Goal: Task Accomplishment & Management: Manage account settings

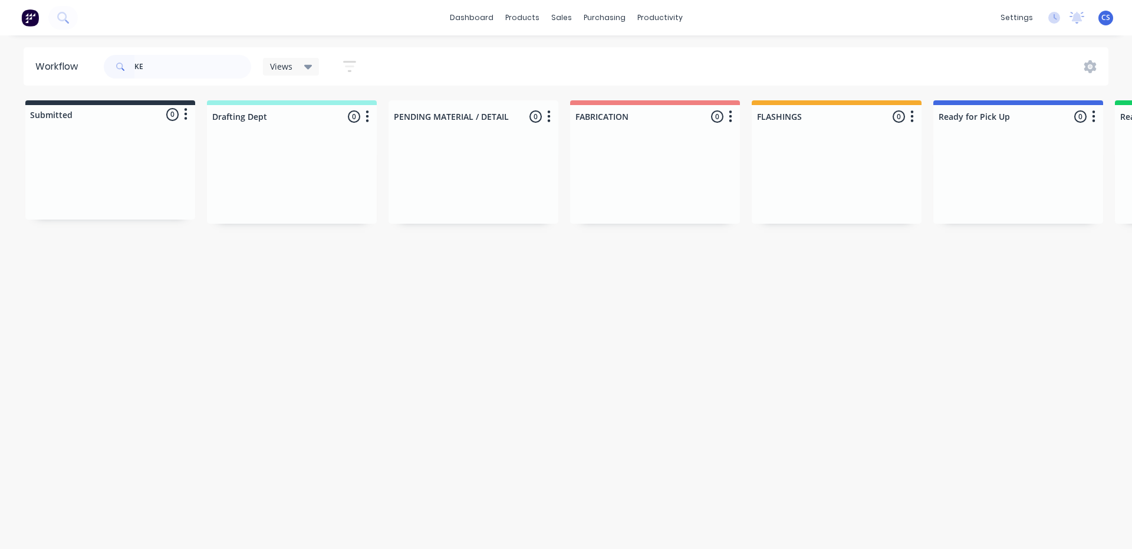
type input "K"
type input "47250"
click at [998, 155] on div "Order #47250 10:00 AM [DATE]" at bounding box center [1018, 154] width 149 height 11
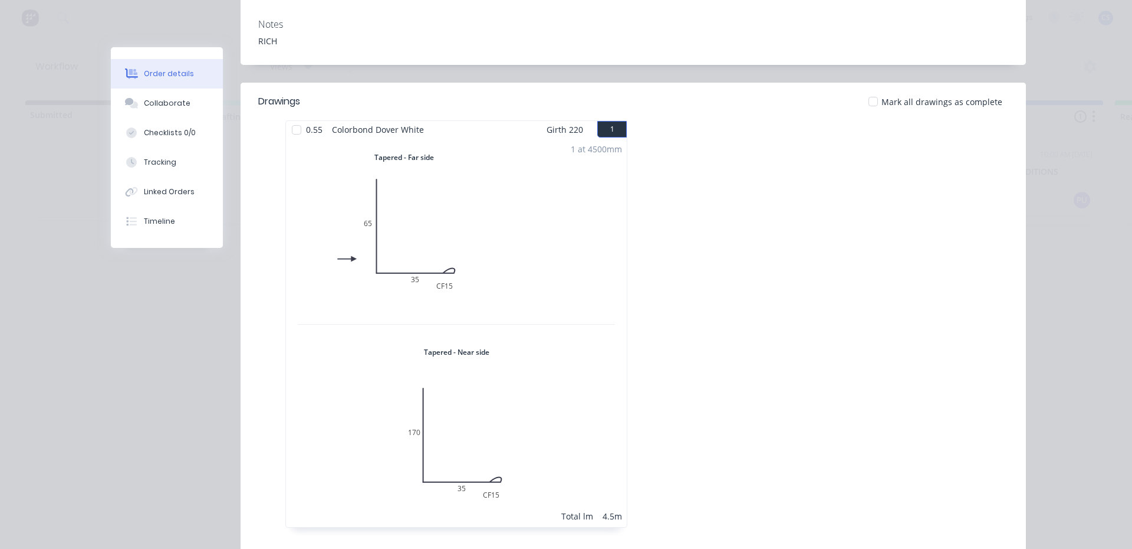
scroll to position [295, 0]
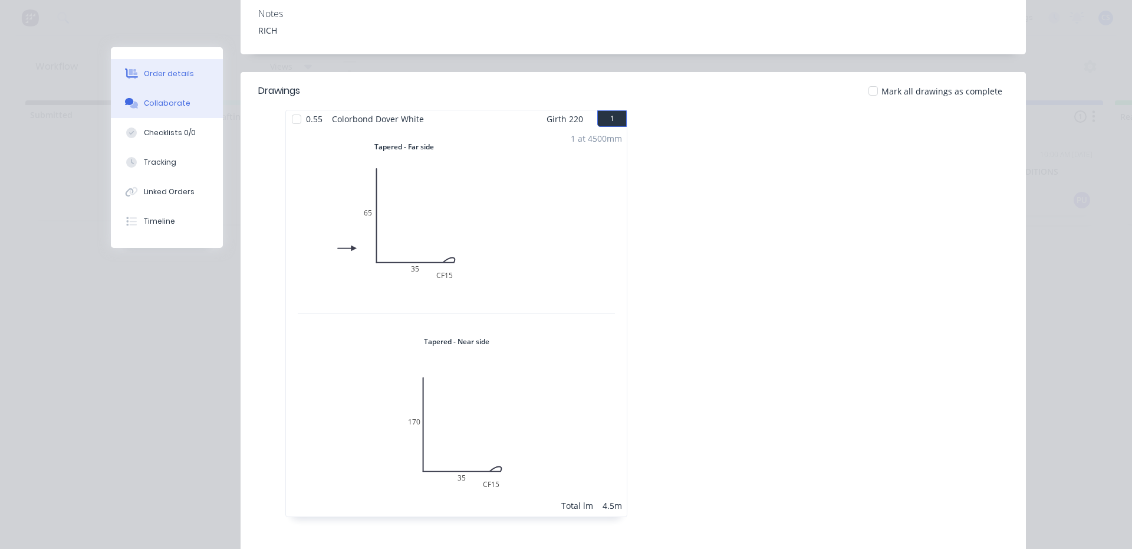
click at [169, 103] on div "Collaborate" at bounding box center [167, 103] width 47 height 11
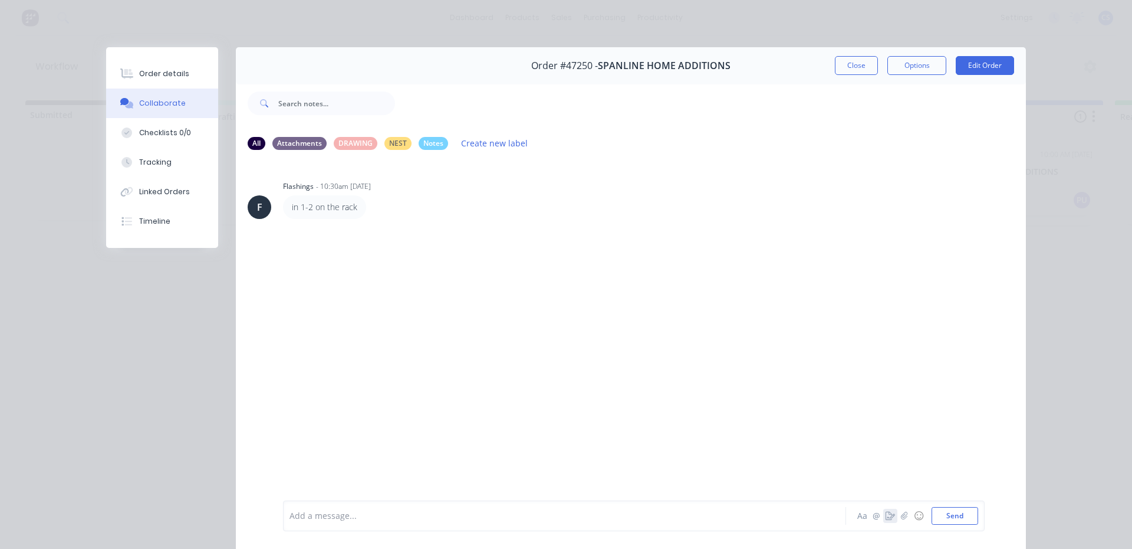
click at [886, 515] on icon "button" at bounding box center [890, 515] width 9 height 8
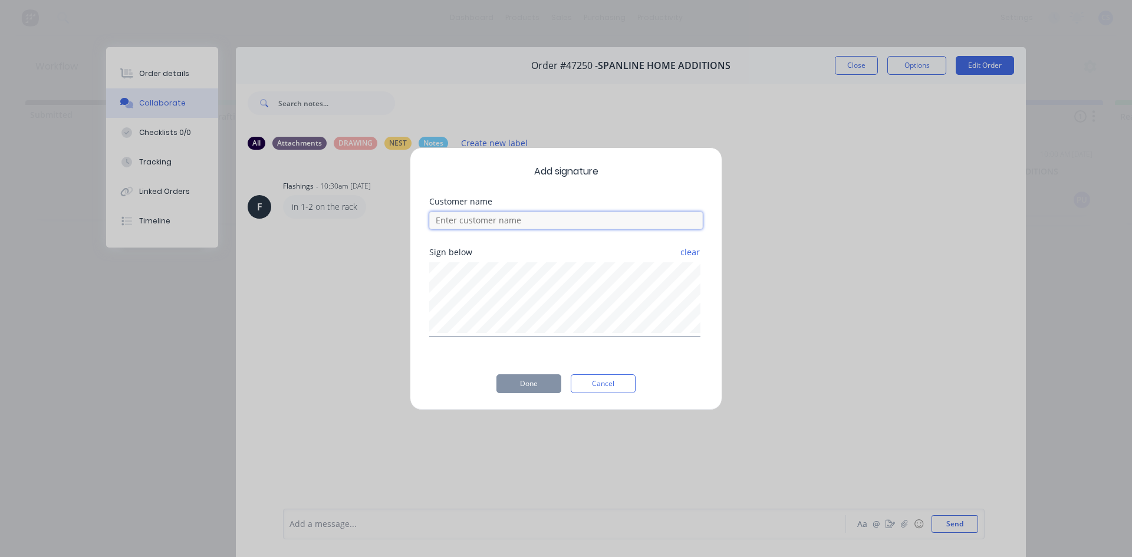
click at [476, 227] on input at bounding box center [566, 221] width 274 height 18
type input "[PERSON_NAME]"
click at [528, 382] on button "Done" at bounding box center [529, 384] width 65 height 19
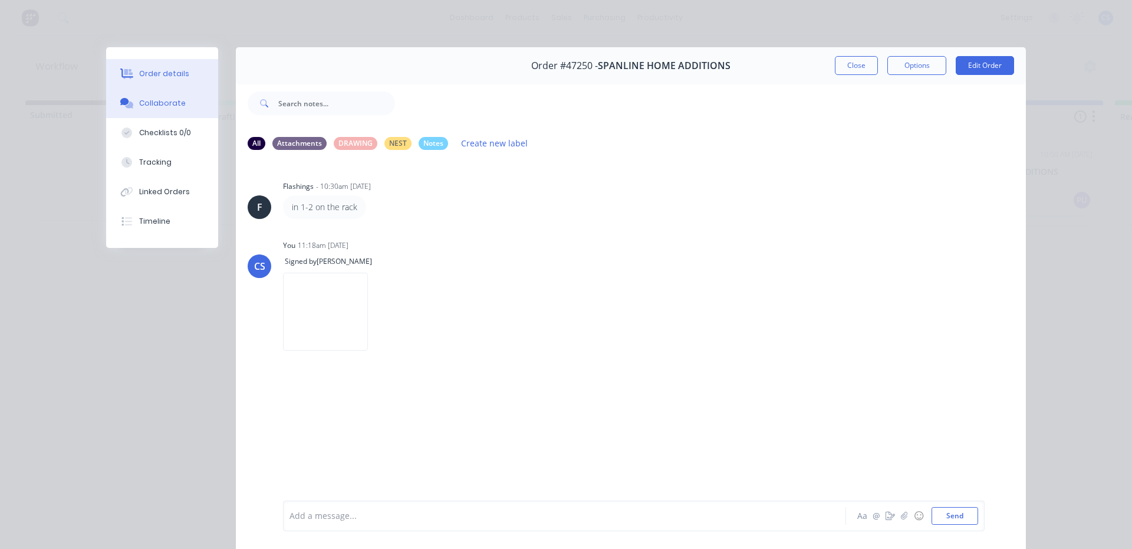
click at [180, 76] on button "Order details" at bounding box center [162, 73] width 112 height 29
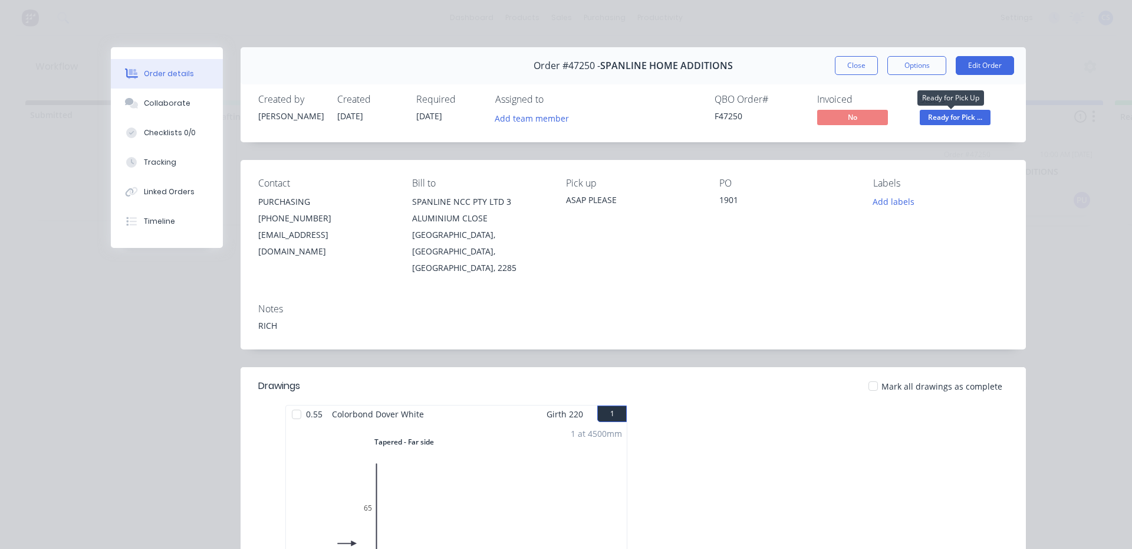
click at [938, 123] on span "Ready for Pick ..." at bounding box center [955, 117] width 71 height 15
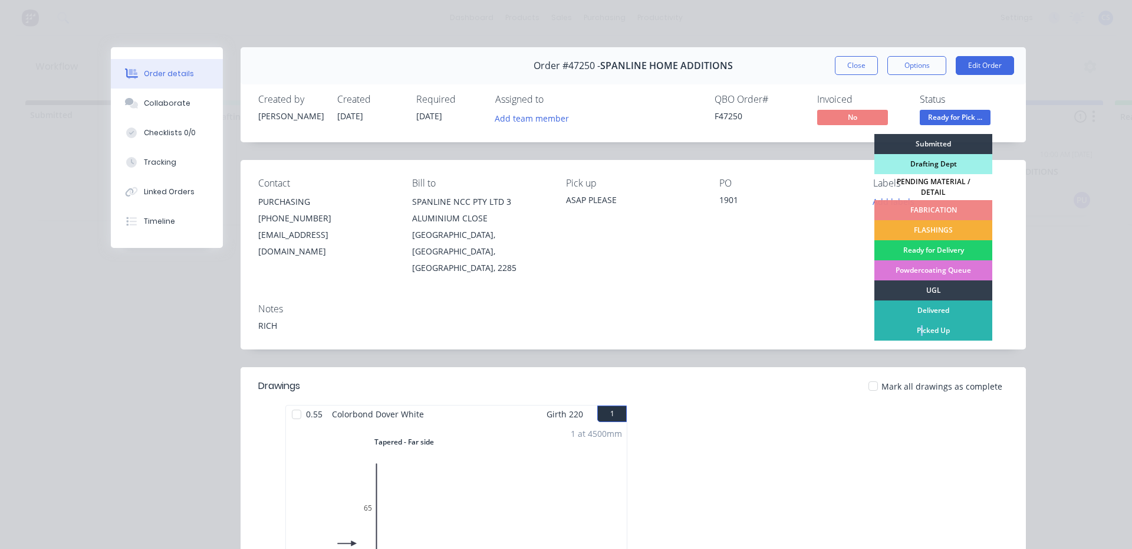
drag, startPoint x: 916, startPoint y: 325, endPoint x: 905, endPoint y: 308, distance: 20.0
click at [917, 325] on div "Picked Up" at bounding box center [934, 330] width 118 height 20
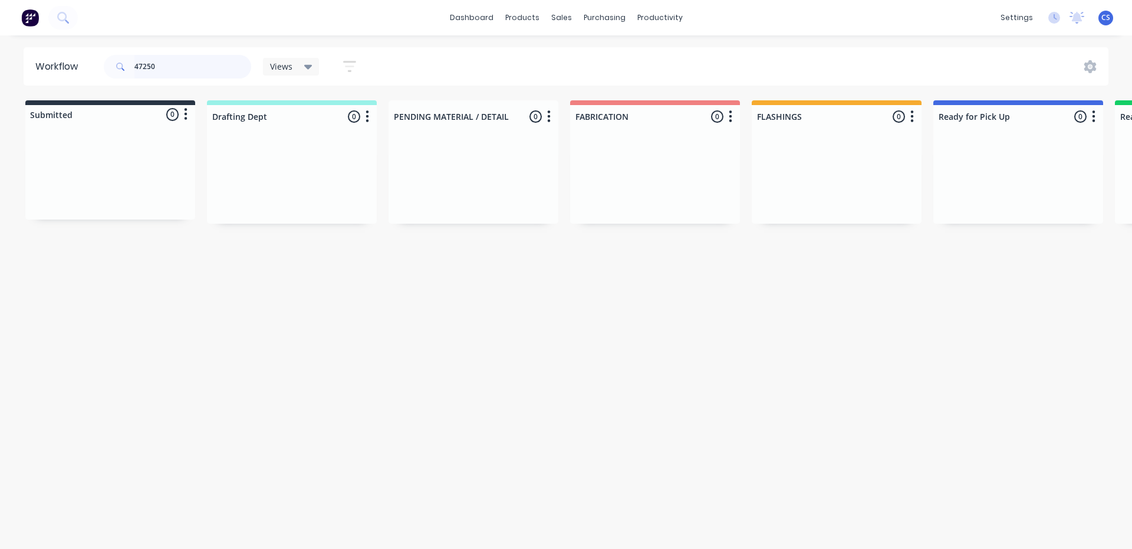
click at [135, 74] on input "47250" at bounding box center [192, 67] width 117 height 24
click at [170, 67] on input "47250" at bounding box center [192, 67] width 117 height 24
type input "4"
type input "[PERSON_NAME]"
click at [978, 198] on p "Req. [DATE]" at bounding box center [962, 195] width 37 height 11
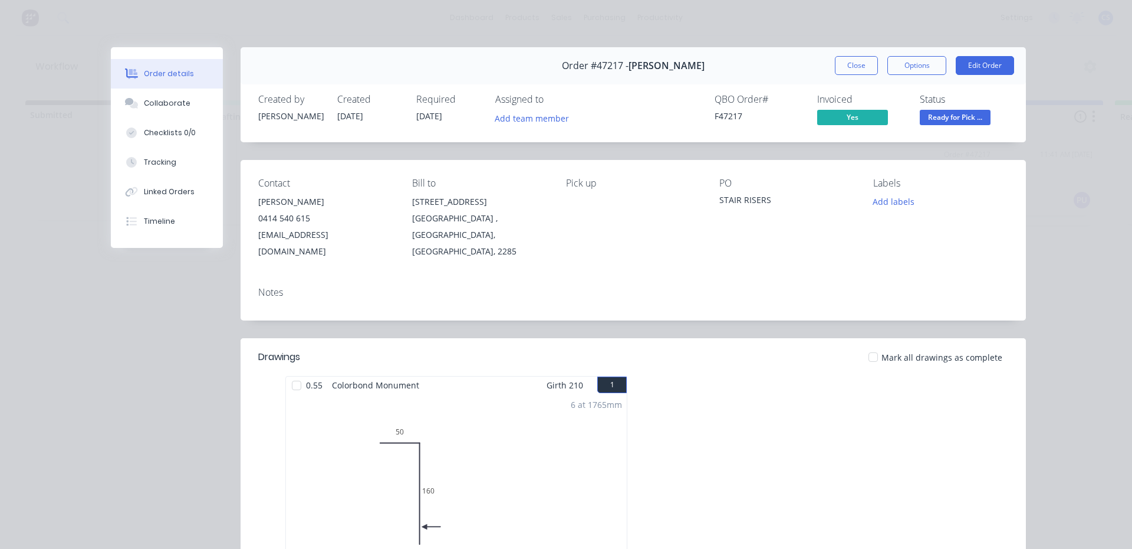
scroll to position [118, 0]
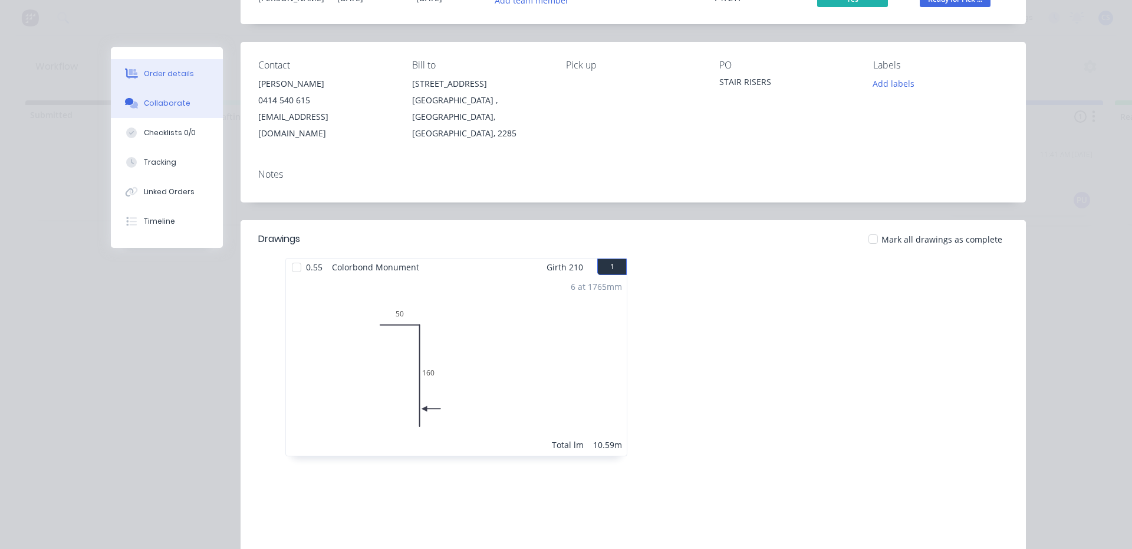
click at [185, 95] on button "Collaborate" at bounding box center [167, 102] width 112 height 29
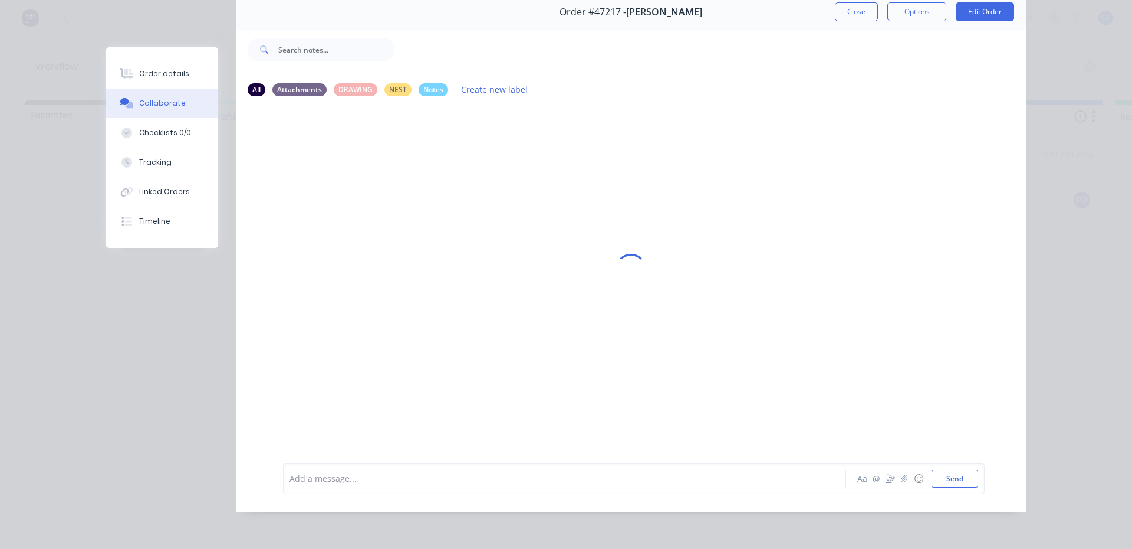
scroll to position [0, 0]
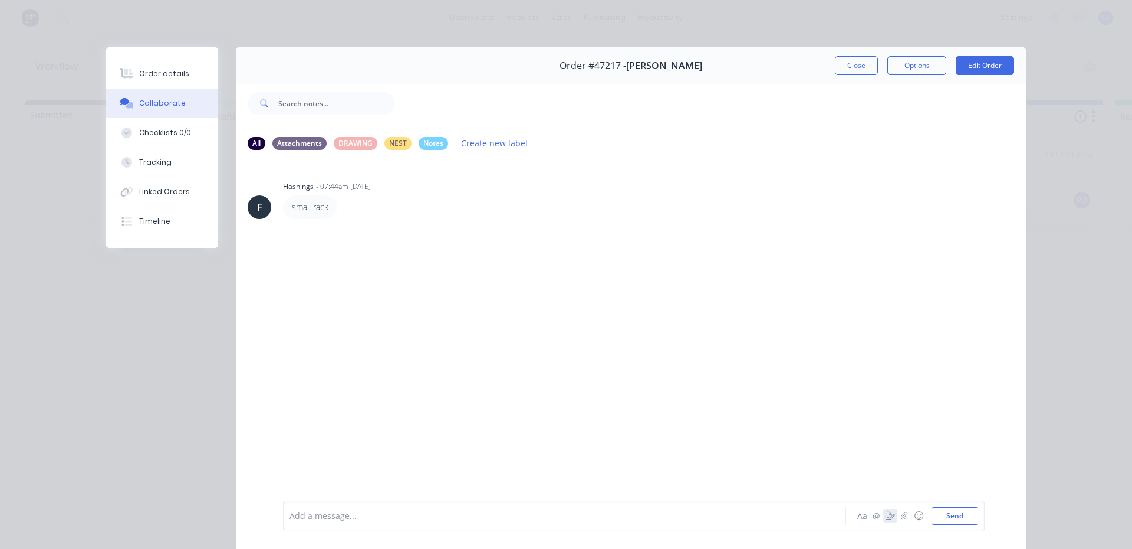
click at [886, 514] on icon "button" at bounding box center [890, 515] width 9 height 8
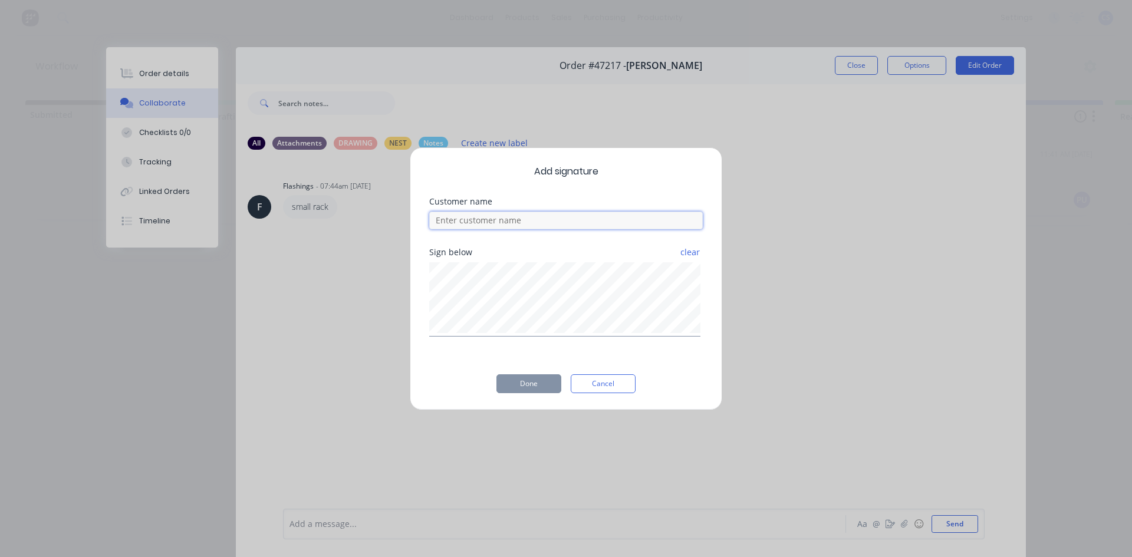
click at [618, 227] on input at bounding box center [566, 221] width 274 height 18
type input "[PERSON_NAME]"
click at [533, 381] on button "Done" at bounding box center [529, 384] width 65 height 19
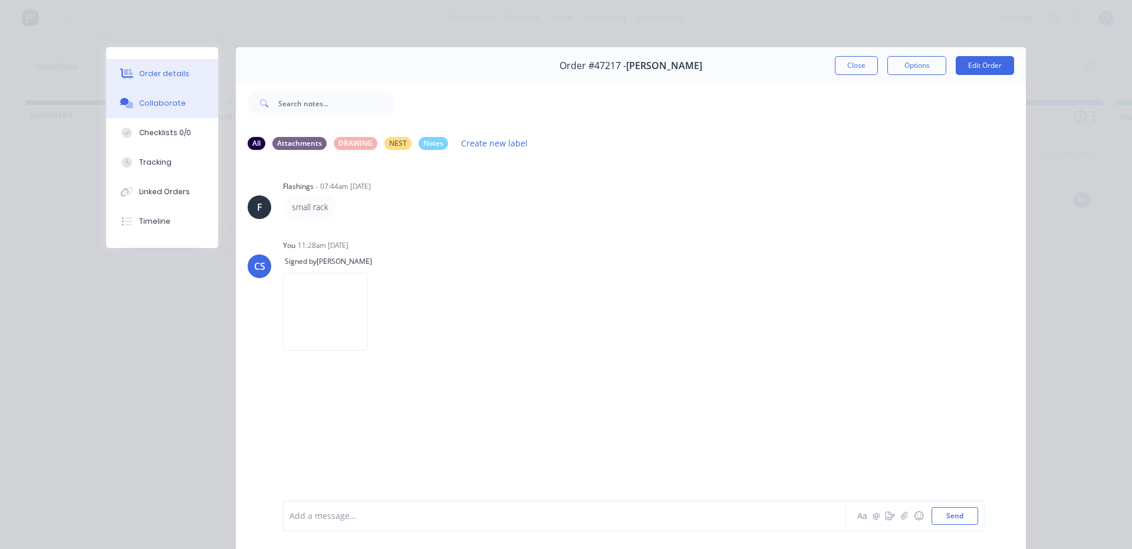
click at [164, 77] on div "Order details" at bounding box center [164, 73] width 50 height 11
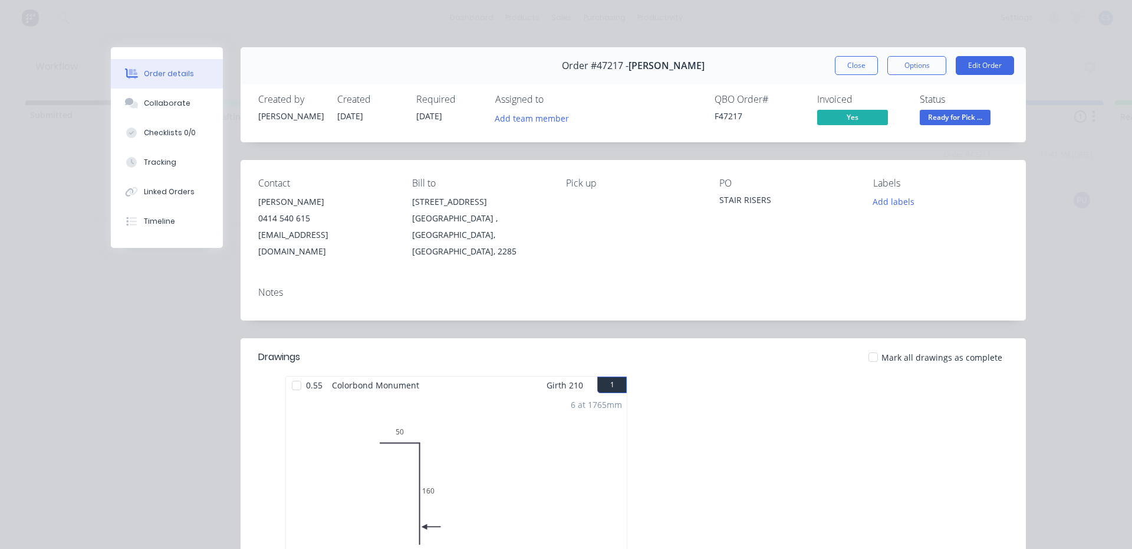
click at [943, 117] on span "Ready for Pick ..." at bounding box center [955, 117] width 71 height 15
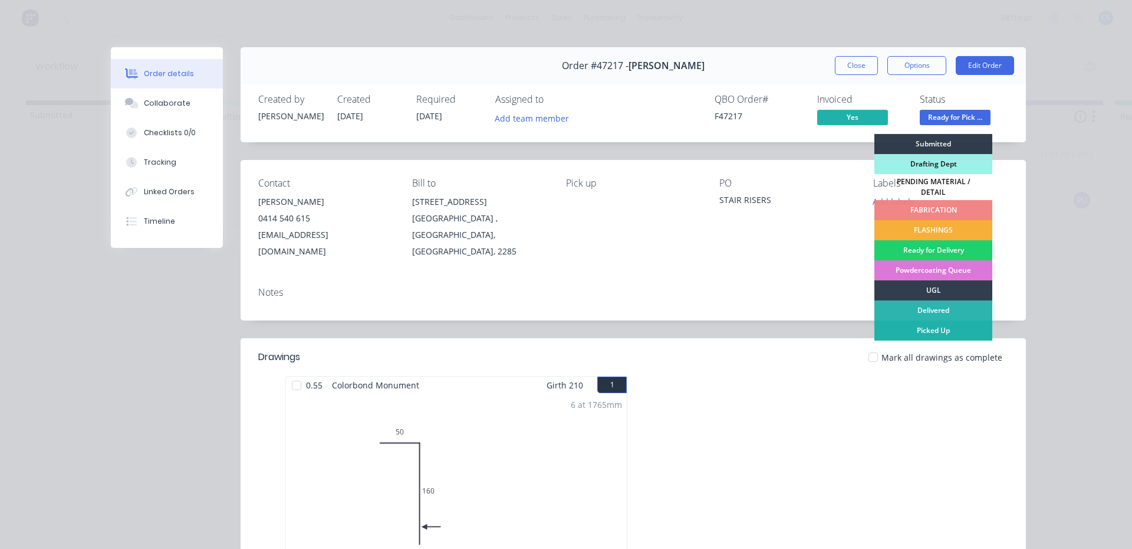
click at [911, 325] on div "Picked Up" at bounding box center [934, 330] width 118 height 20
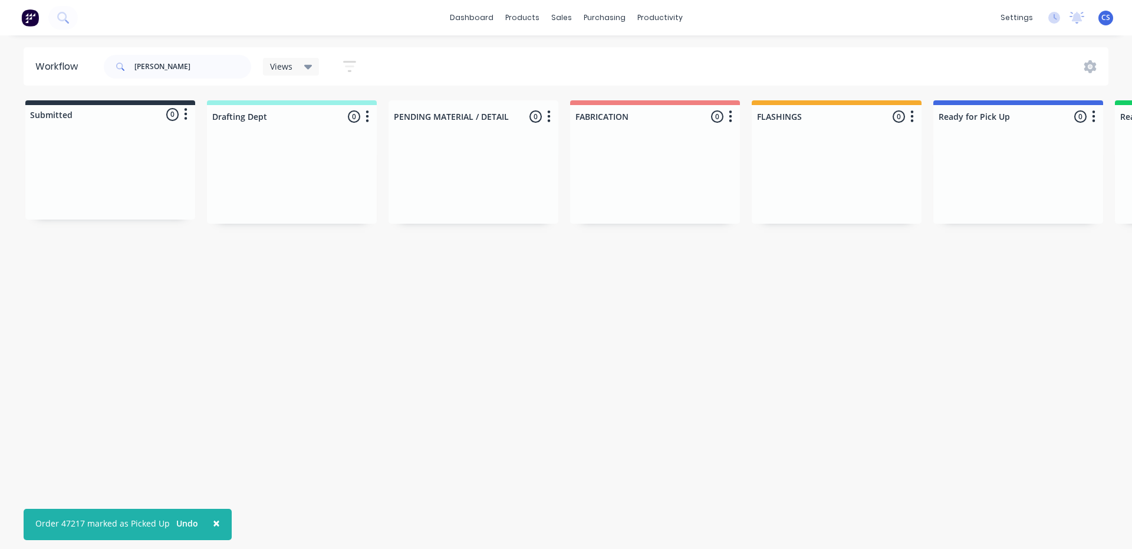
drag, startPoint x: 172, startPoint y: 81, endPoint x: 164, endPoint y: 74, distance: 10.9
click at [164, 74] on div "[PERSON_NAME]" at bounding box center [177, 66] width 147 height 35
drag, startPoint x: 164, startPoint y: 74, endPoint x: 0, endPoint y: 45, distance: 166.5
click at [0, 45] on div "× Order 47217 marked as Picked Up Undo dashboard products sales purchasing prod…" at bounding box center [566, 239] width 1132 height 478
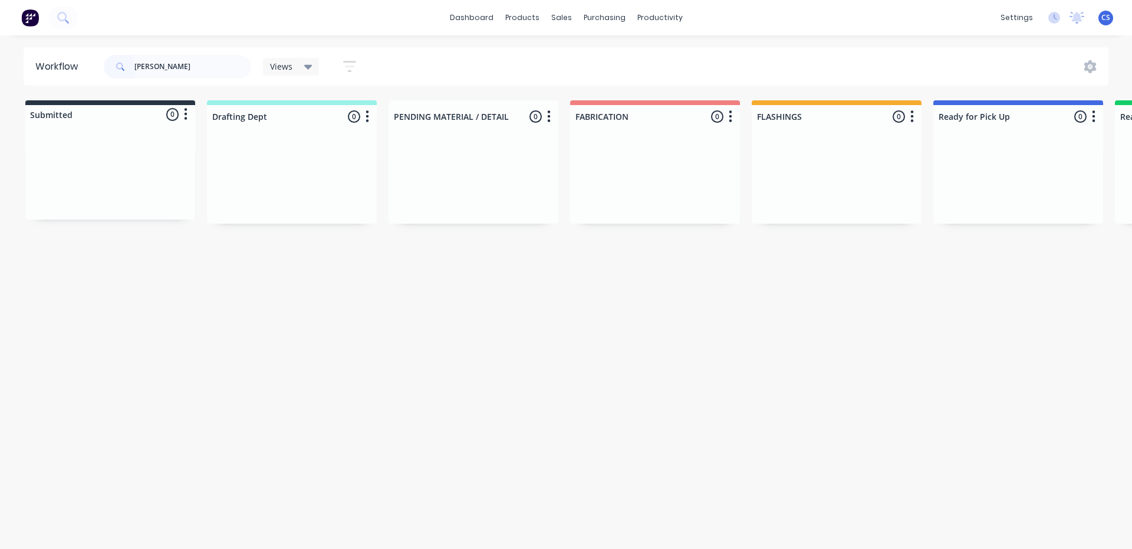
click at [188, 54] on div "[PERSON_NAME]" at bounding box center [177, 66] width 147 height 35
drag, startPoint x: 167, startPoint y: 66, endPoint x: 129, endPoint y: 68, distance: 38.4
click at [129, 68] on div "[PERSON_NAME]" at bounding box center [177, 67] width 147 height 24
type input "45844"
click at [1019, 189] on div "PO #22107" at bounding box center [1018, 184] width 149 height 11
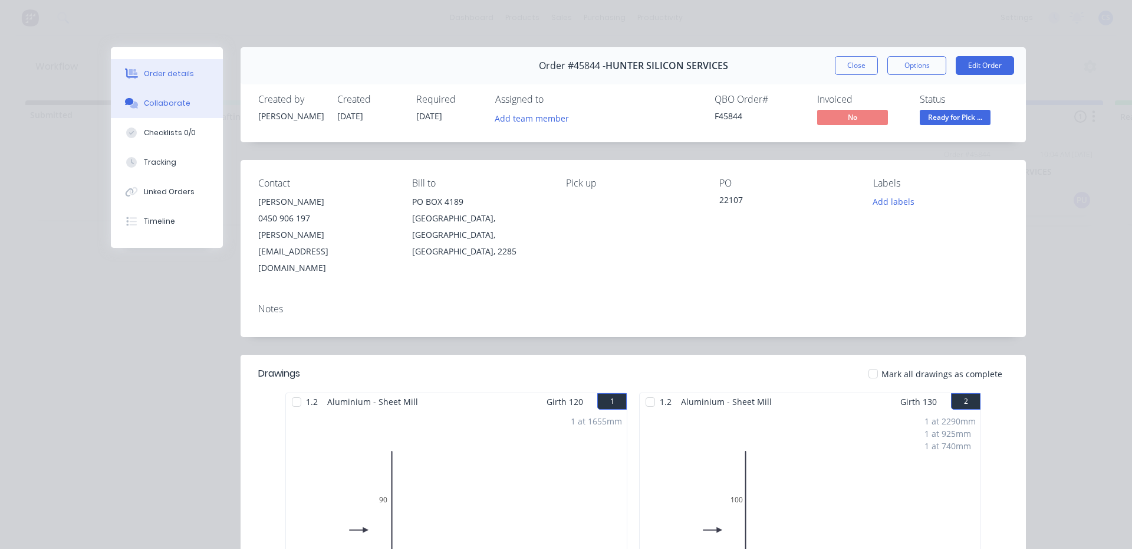
click at [162, 97] on button "Collaborate" at bounding box center [167, 102] width 112 height 29
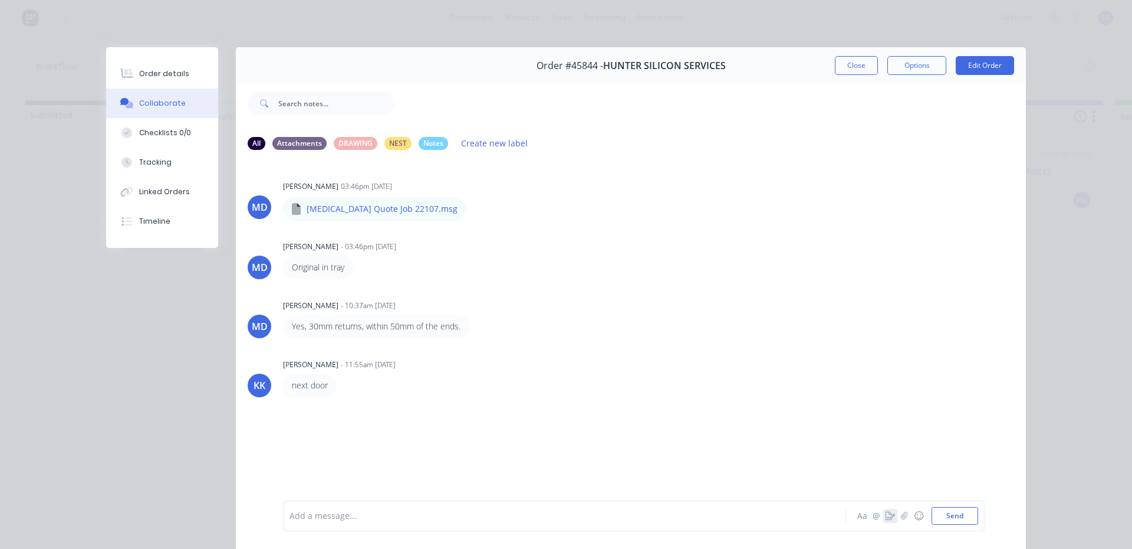
click at [886, 516] on icon "button" at bounding box center [890, 515] width 9 height 8
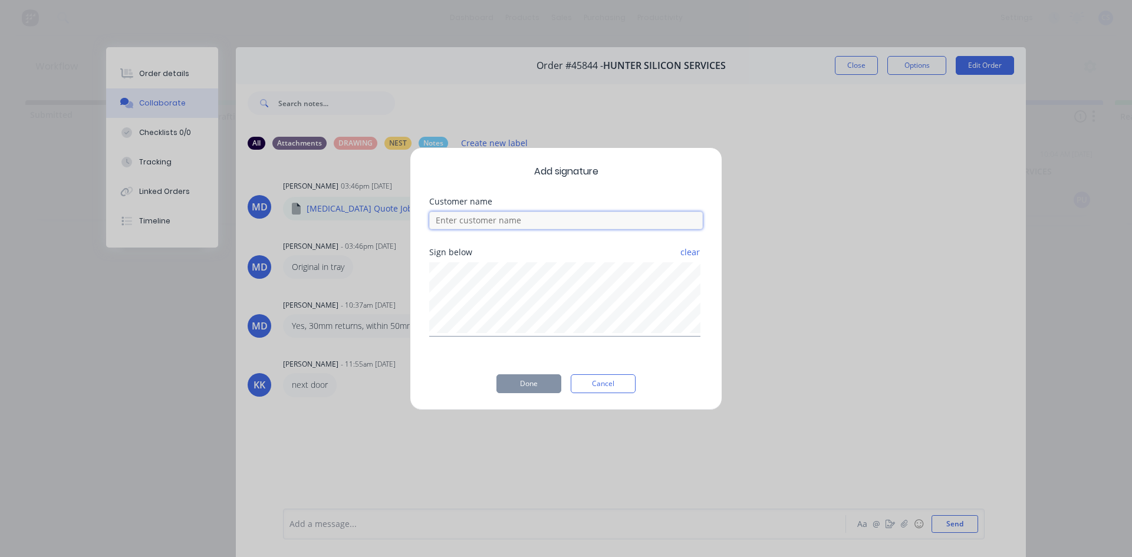
click at [512, 216] on input at bounding box center [566, 221] width 274 height 18
type input "."
drag, startPoint x: 527, startPoint y: 388, endPoint x: 203, endPoint y: 80, distance: 447.2
click at [527, 389] on button "Done" at bounding box center [529, 384] width 65 height 19
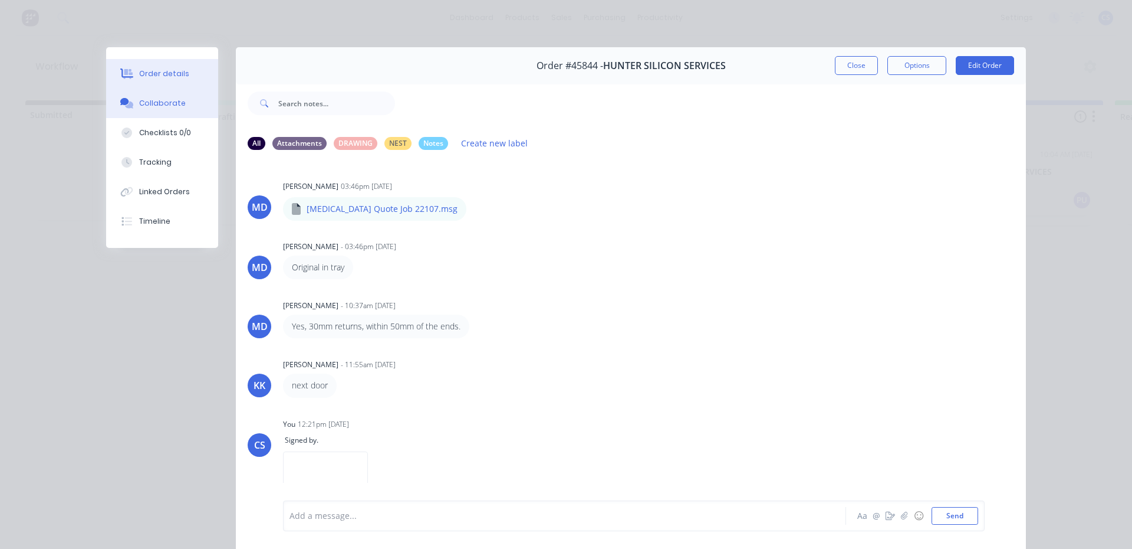
drag, startPoint x: 134, startPoint y: 70, endPoint x: 143, endPoint y: 73, distance: 9.5
click at [143, 73] on button "Order details" at bounding box center [162, 73] width 112 height 29
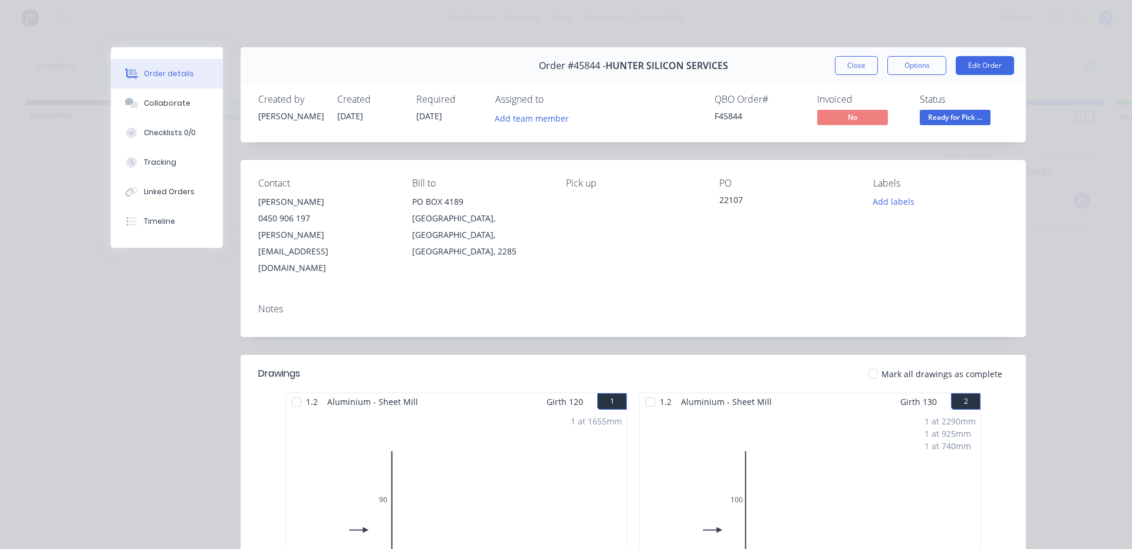
click at [931, 115] on span "Ready for Pick ..." at bounding box center [955, 117] width 71 height 15
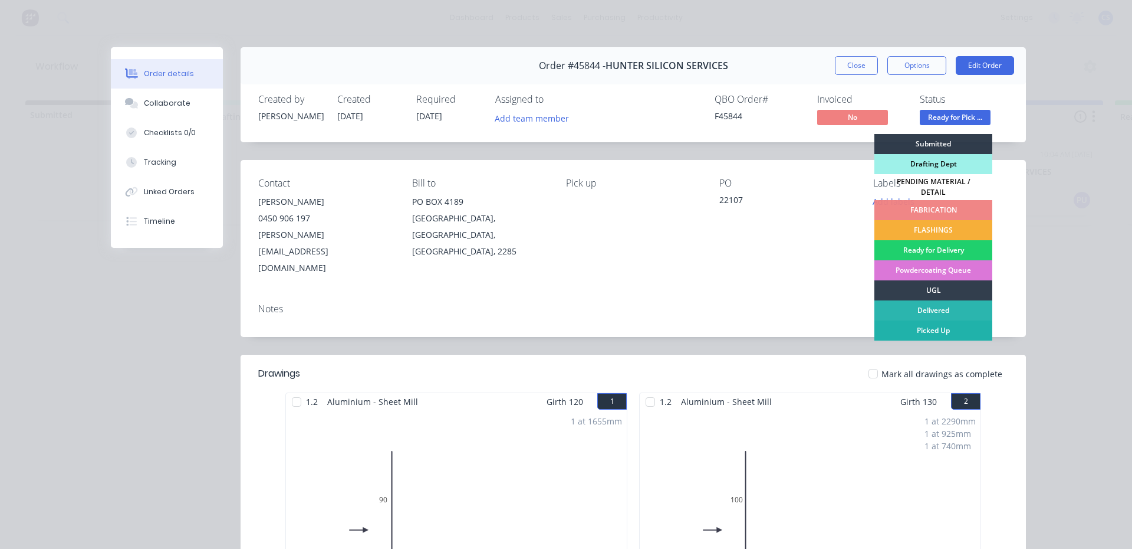
click at [943, 321] on div "Picked Up" at bounding box center [934, 330] width 118 height 20
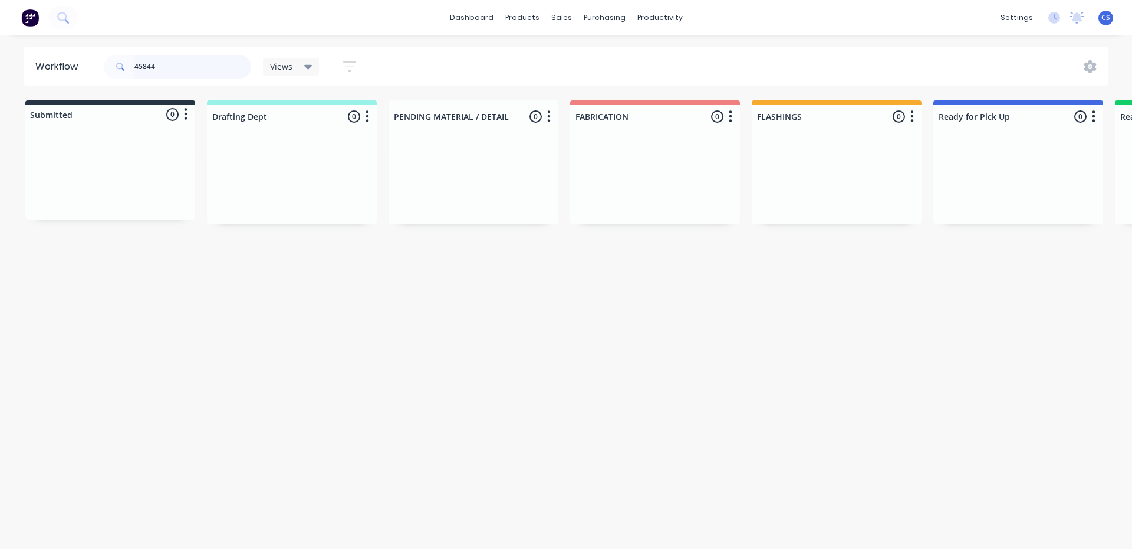
drag, startPoint x: 153, startPoint y: 65, endPoint x: 129, endPoint y: 60, distance: 24.3
click at [129, 60] on div "45844" at bounding box center [177, 67] width 147 height 24
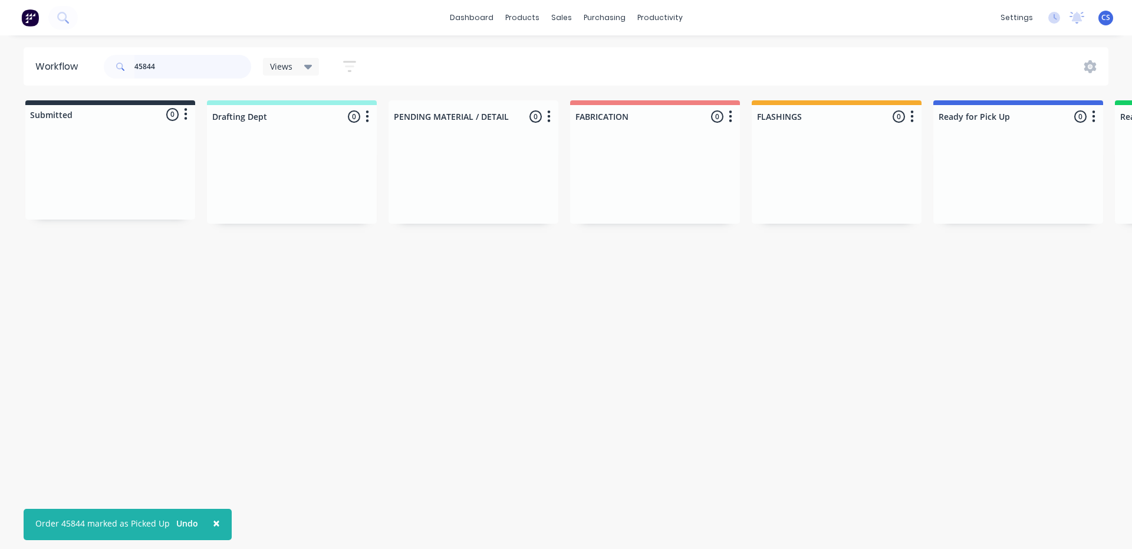
type input "4"
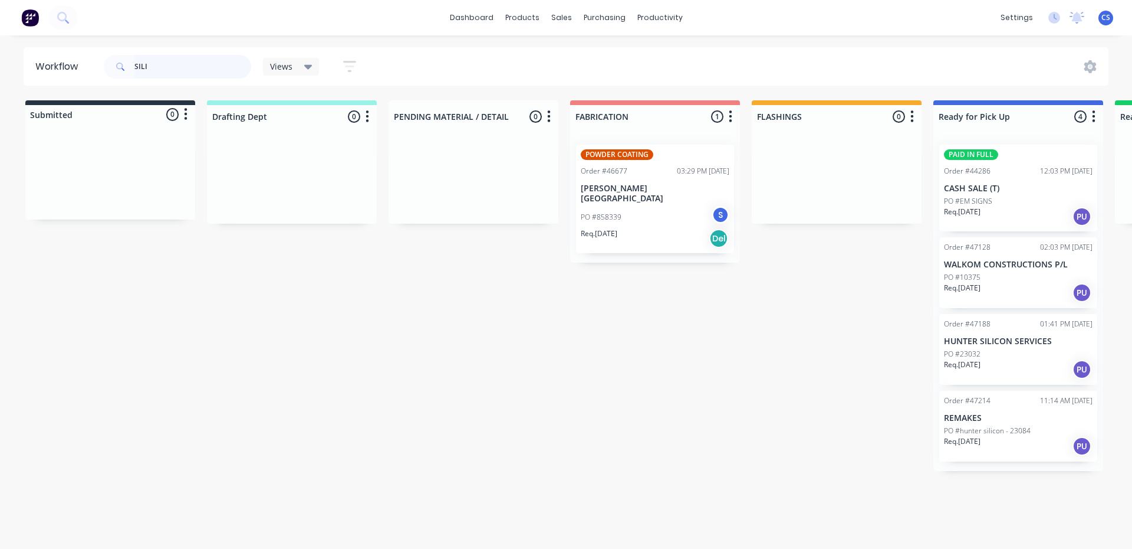
type input "SILI"
click at [1018, 360] on div "Req. [DATE] PU" at bounding box center [1018, 369] width 149 height 20
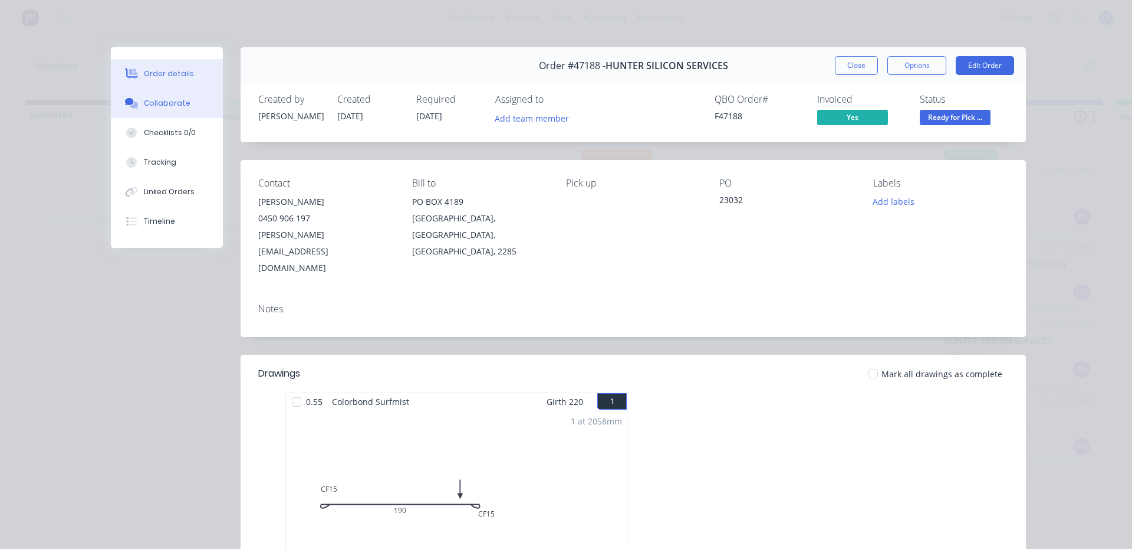
click at [179, 106] on div "Collaborate" at bounding box center [167, 103] width 47 height 11
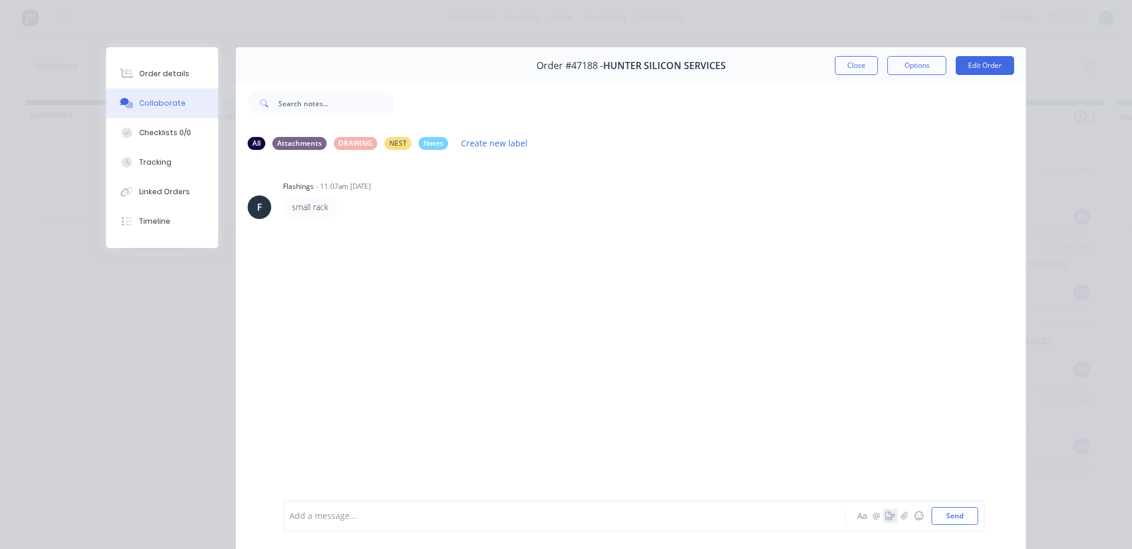
click at [876, 514] on div "Aa @ ☺ Send" at bounding box center [916, 516] width 123 height 18
click at [886, 509] on button "button" at bounding box center [891, 515] width 14 height 14
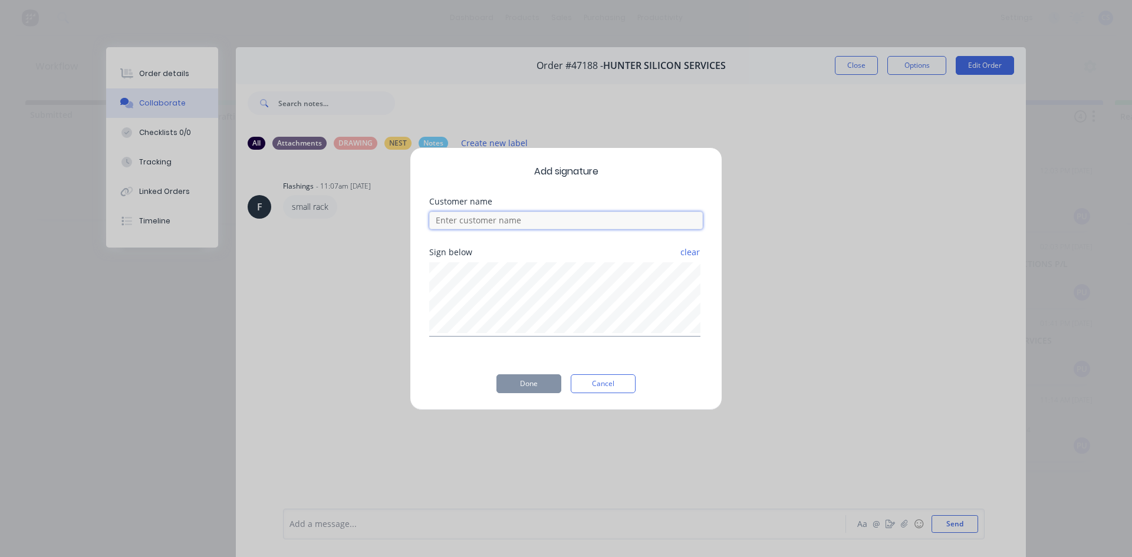
click at [572, 215] on input at bounding box center [566, 221] width 274 height 18
type input "NICKI"
click at [539, 382] on button "Done" at bounding box center [529, 384] width 65 height 19
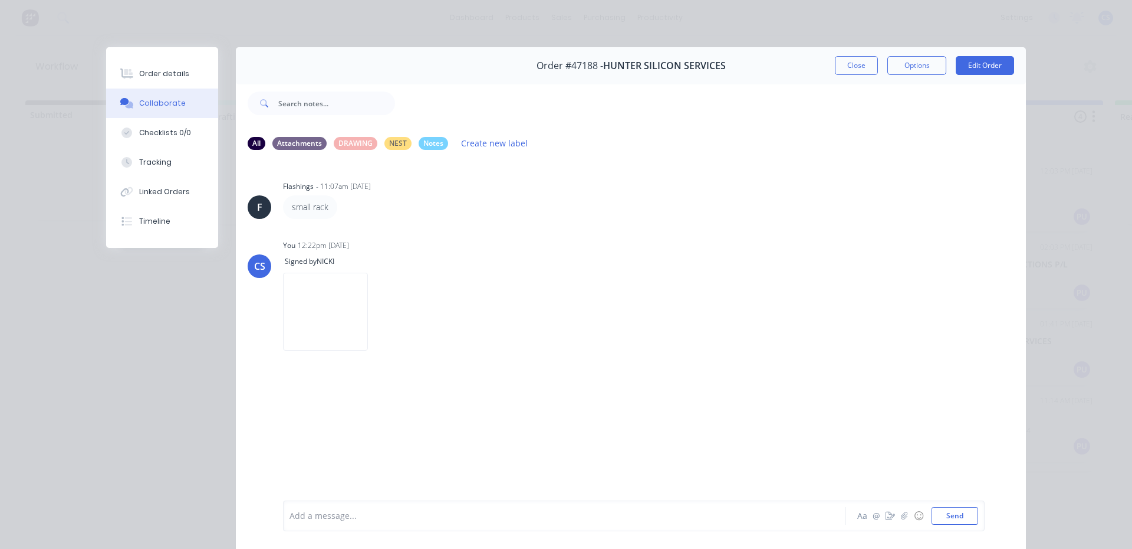
drag, startPoint x: 143, startPoint y: 67, endPoint x: 265, endPoint y: 77, distance: 123.1
click at [143, 67] on button "Order details" at bounding box center [162, 73] width 112 height 29
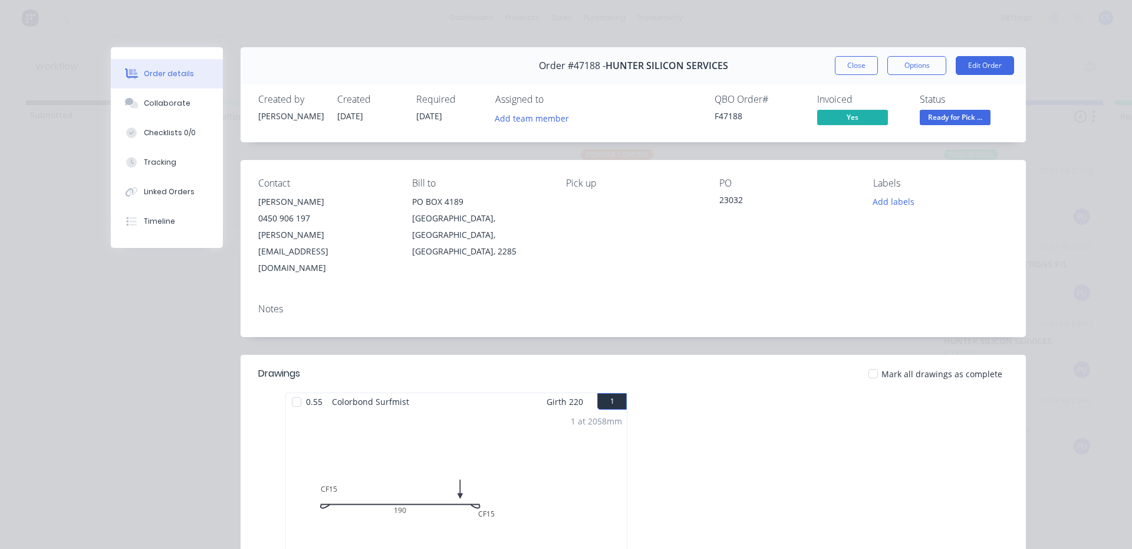
click at [961, 113] on span "Ready for Pick ..." at bounding box center [955, 117] width 71 height 15
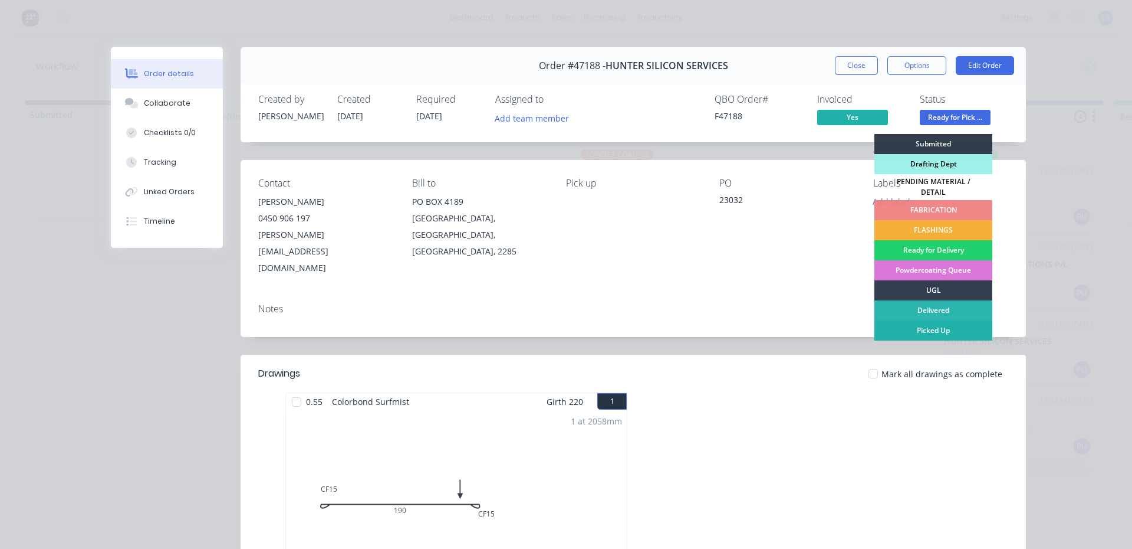
click at [925, 321] on div "Picked Up" at bounding box center [934, 330] width 118 height 20
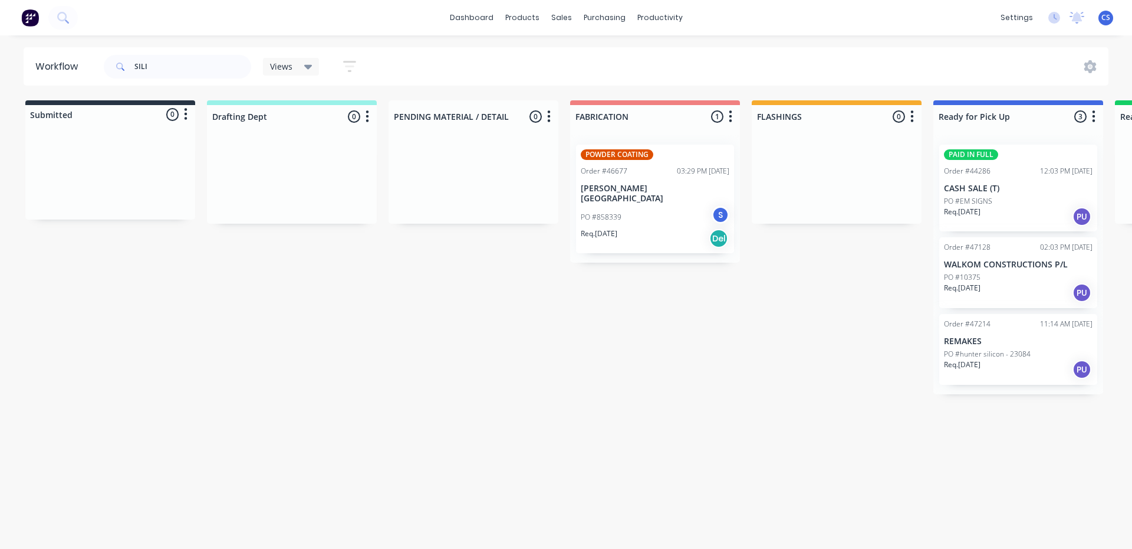
click at [1026, 357] on p "PO #hunter silicon - 23084" at bounding box center [987, 354] width 87 height 11
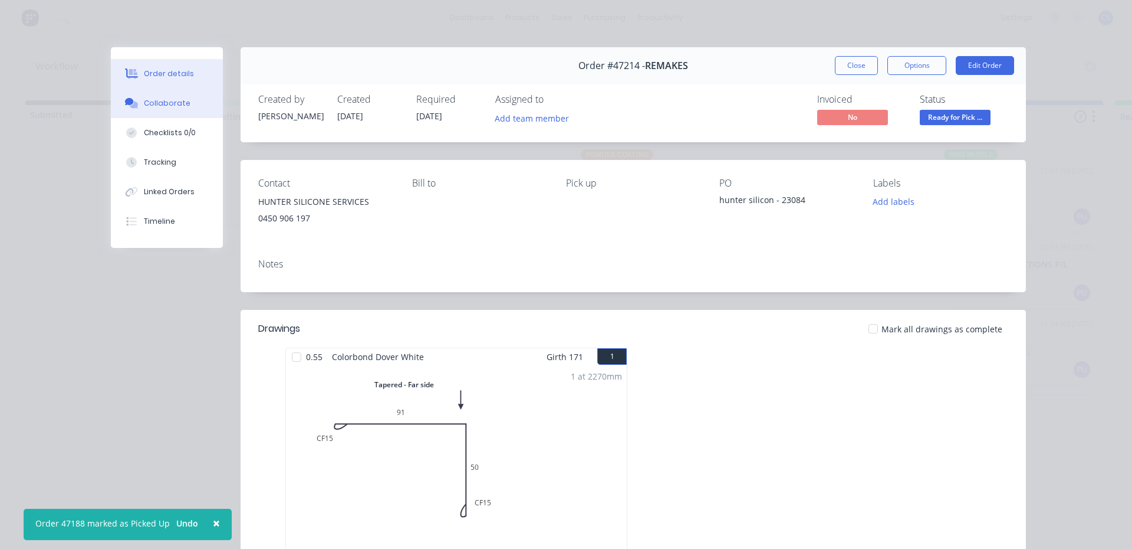
click at [152, 101] on div "Collaborate" at bounding box center [167, 103] width 47 height 11
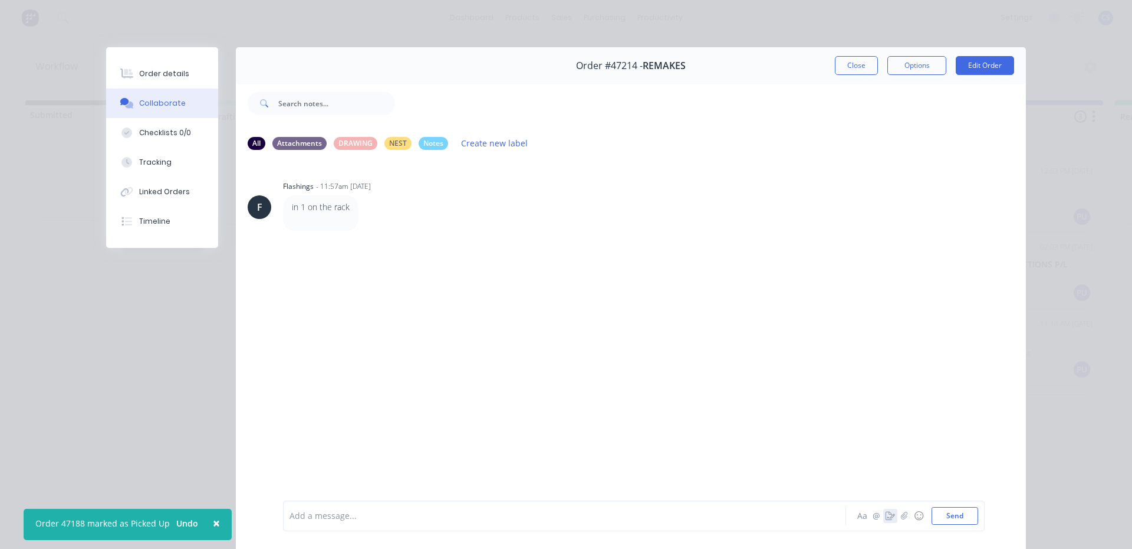
click at [886, 511] on icon "button" at bounding box center [890, 515] width 9 height 8
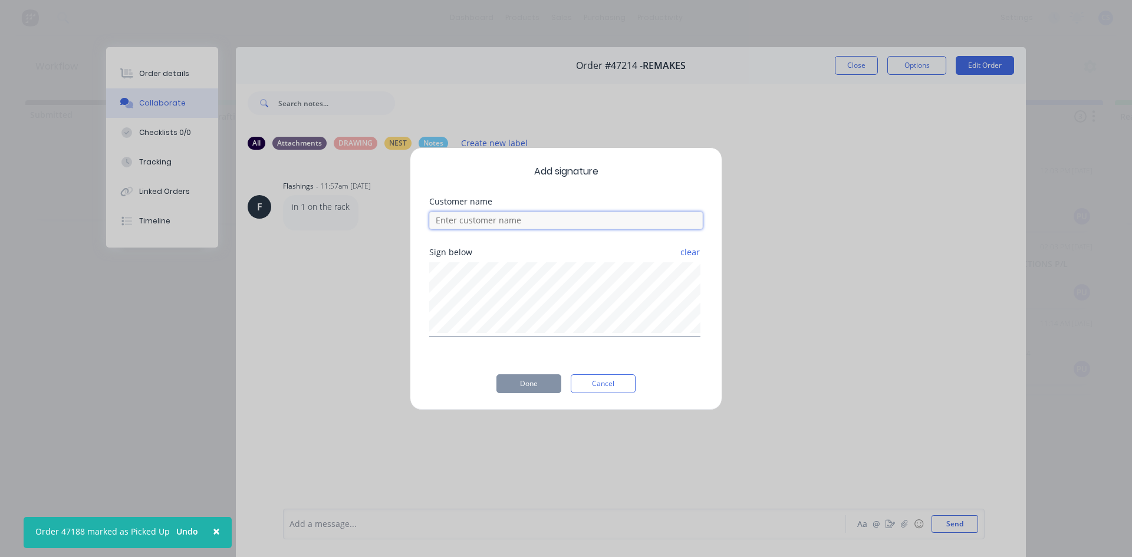
click at [580, 223] on input at bounding box center [566, 221] width 274 height 18
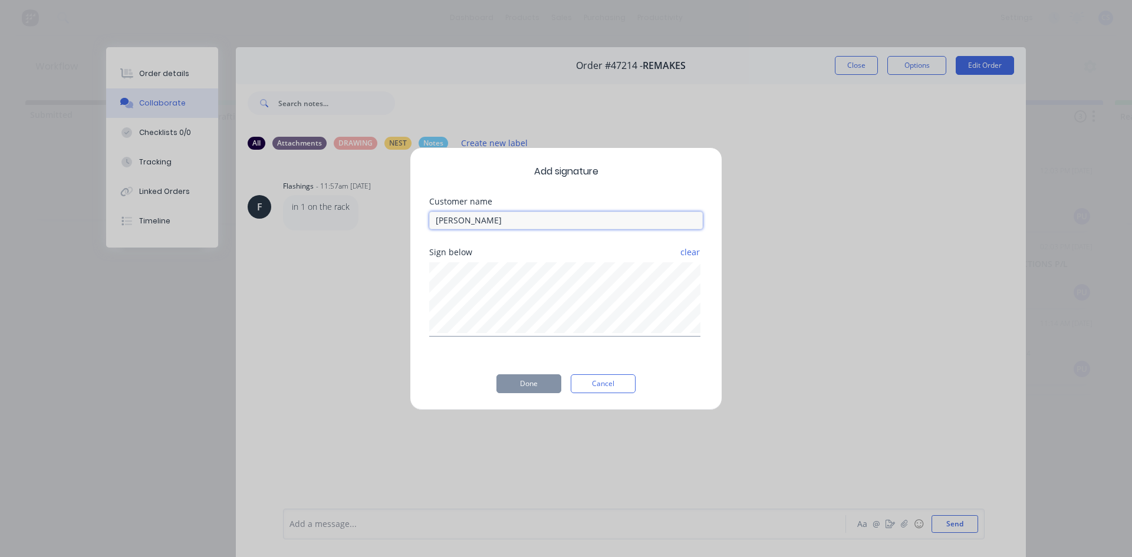
type input "NICKI"
click at [535, 383] on button "Done" at bounding box center [529, 384] width 65 height 19
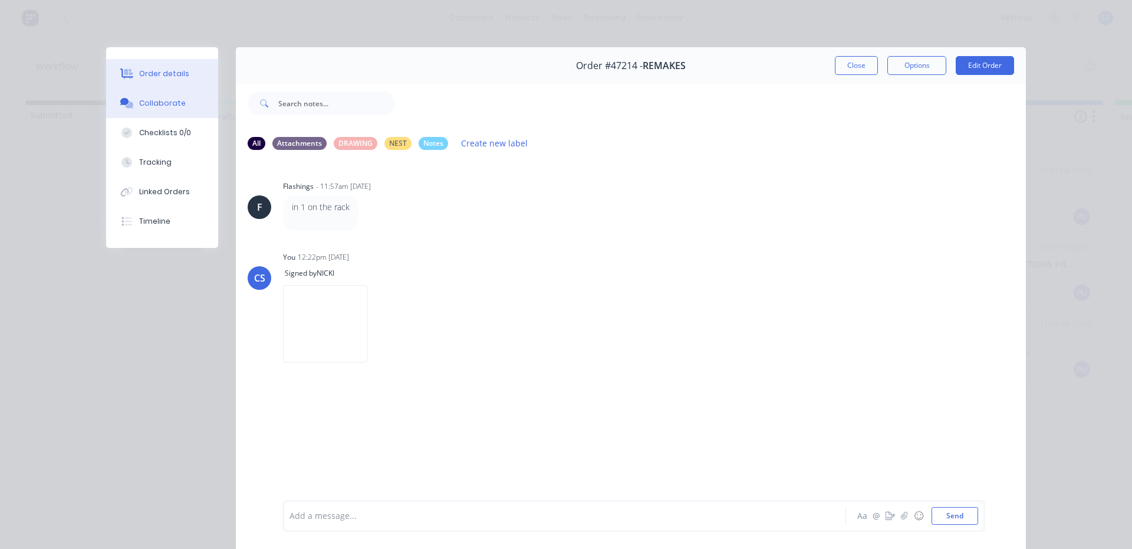
click at [139, 70] on div "Order details" at bounding box center [164, 73] width 50 height 11
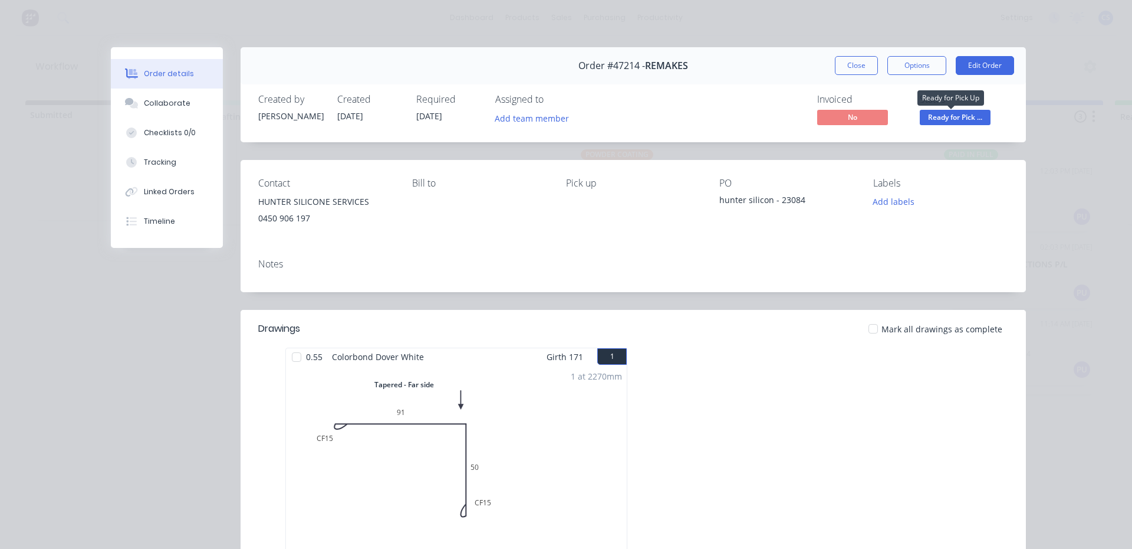
click at [940, 113] on span "Ready for Pick ..." at bounding box center [955, 117] width 71 height 15
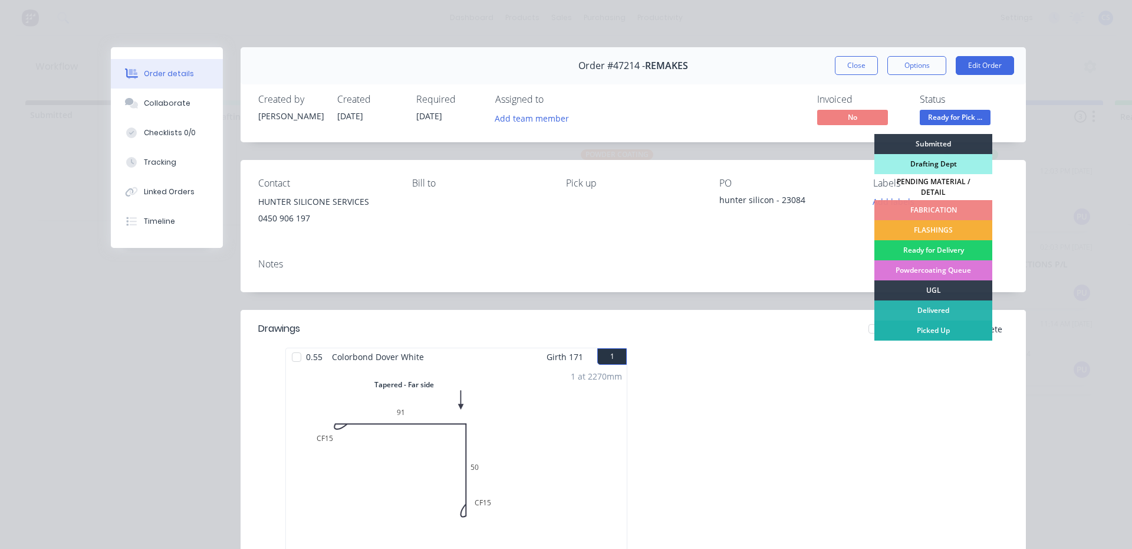
click at [937, 330] on div "Picked Up" at bounding box center [934, 330] width 118 height 20
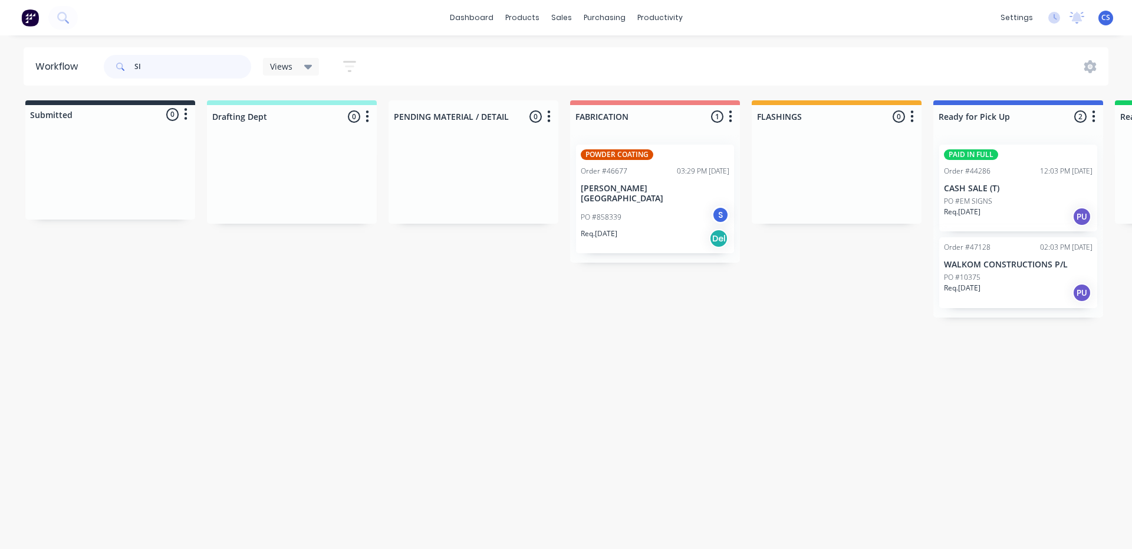
type input "S"
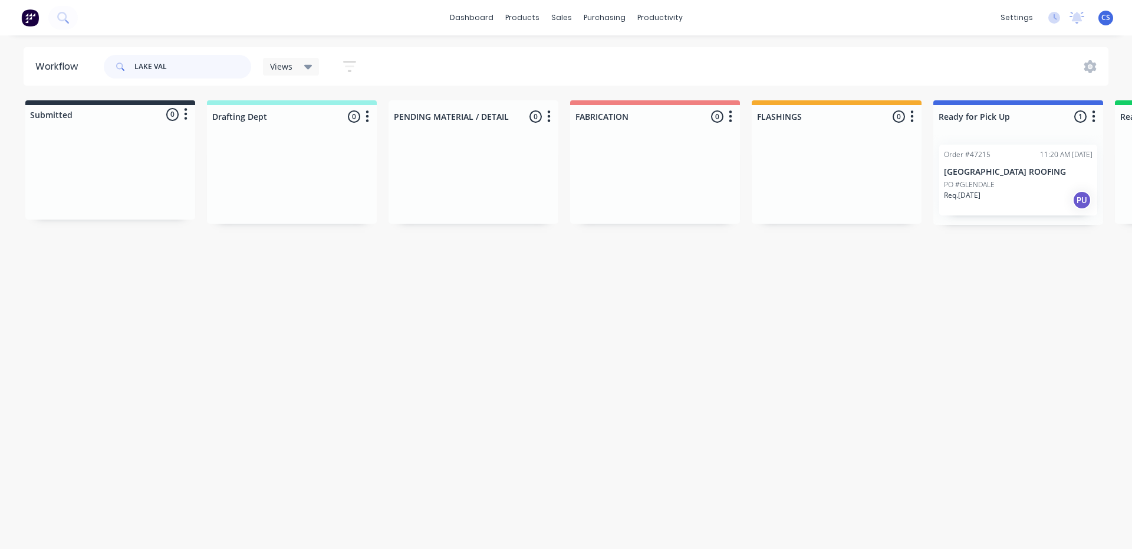
type input "LAKE VAL"
click at [987, 188] on p "PO #GLENDALE" at bounding box center [969, 184] width 51 height 11
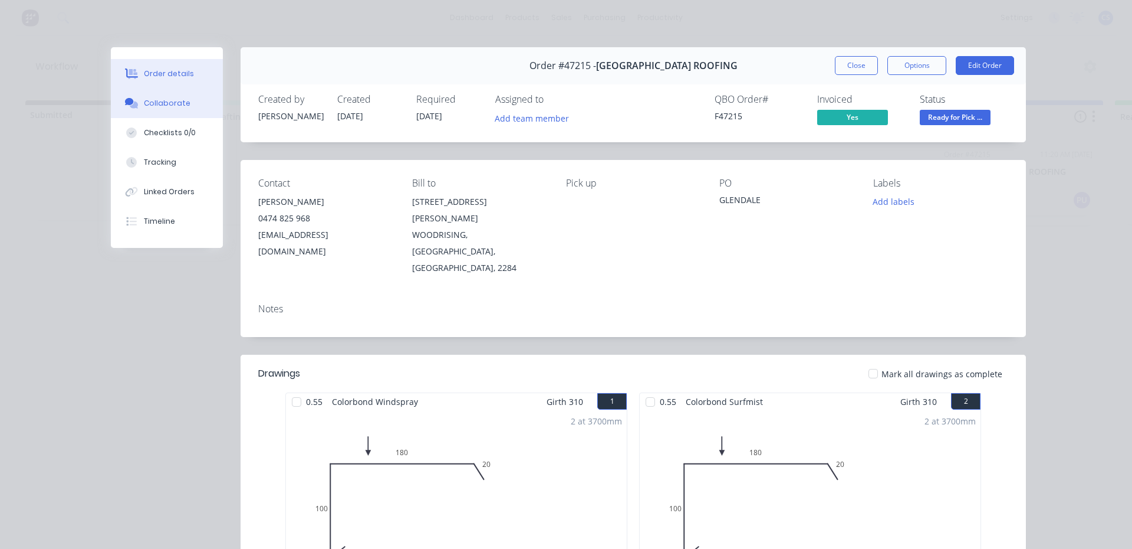
click at [137, 110] on button "Collaborate" at bounding box center [167, 102] width 112 height 29
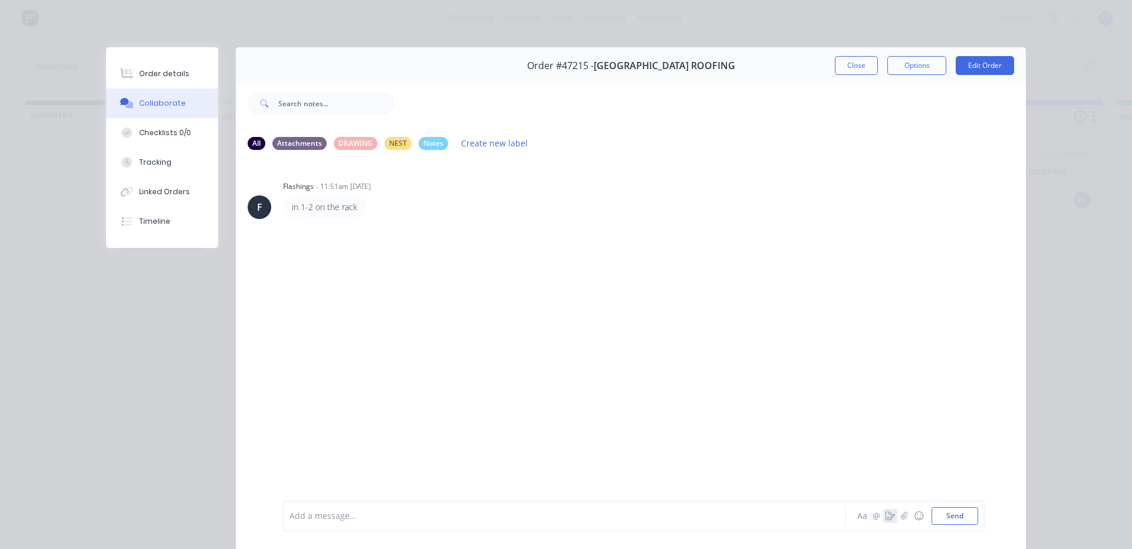
click at [886, 513] on icon "button" at bounding box center [890, 515] width 9 height 8
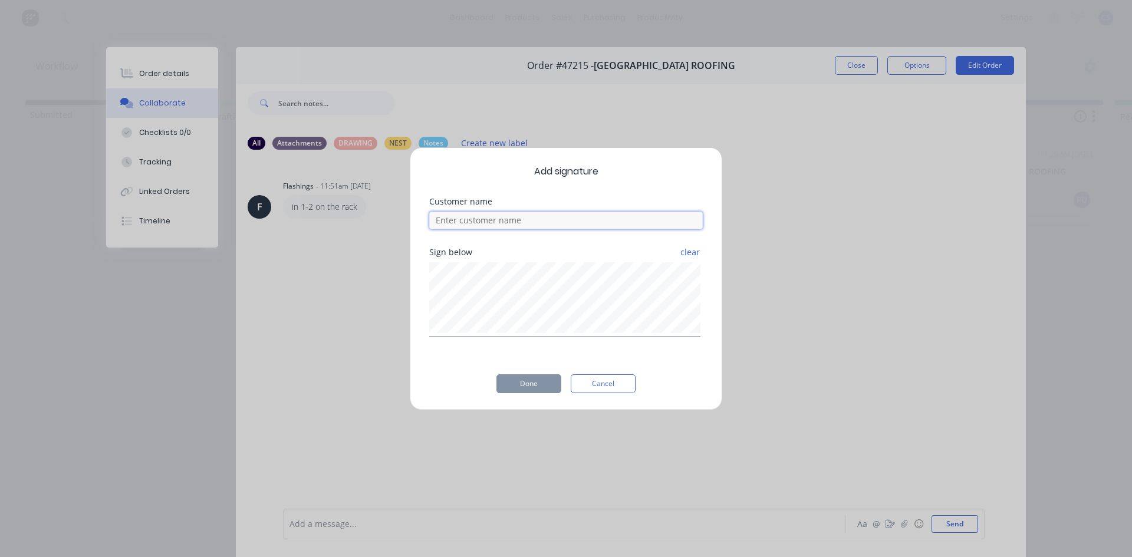
click at [511, 225] on input at bounding box center [566, 221] width 274 height 18
type input "[PERSON_NAME]"
click at [546, 382] on button "Done" at bounding box center [529, 384] width 65 height 19
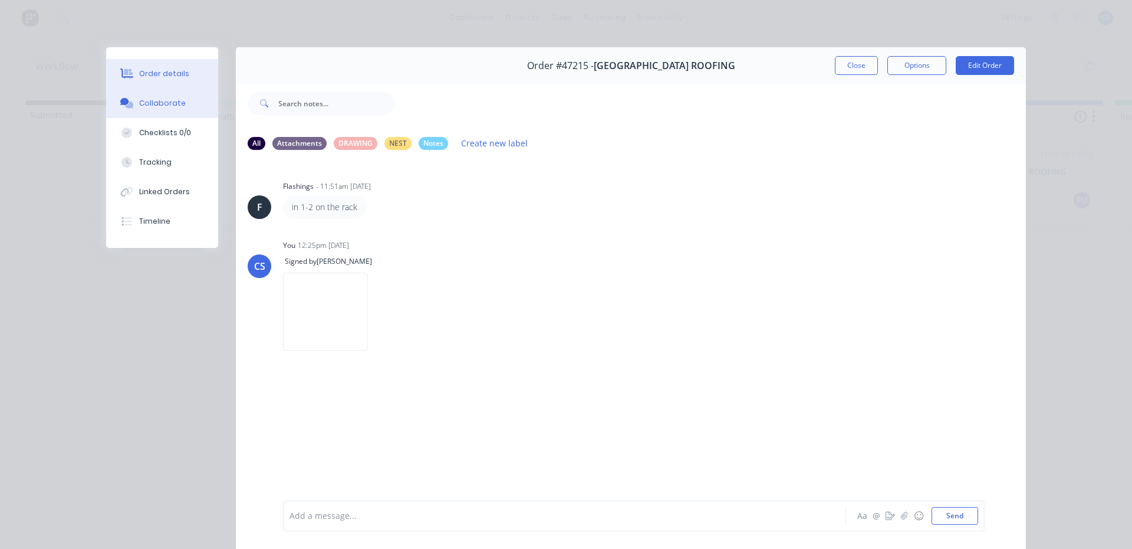
click at [149, 83] on button "Order details" at bounding box center [162, 73] width 112 height 29
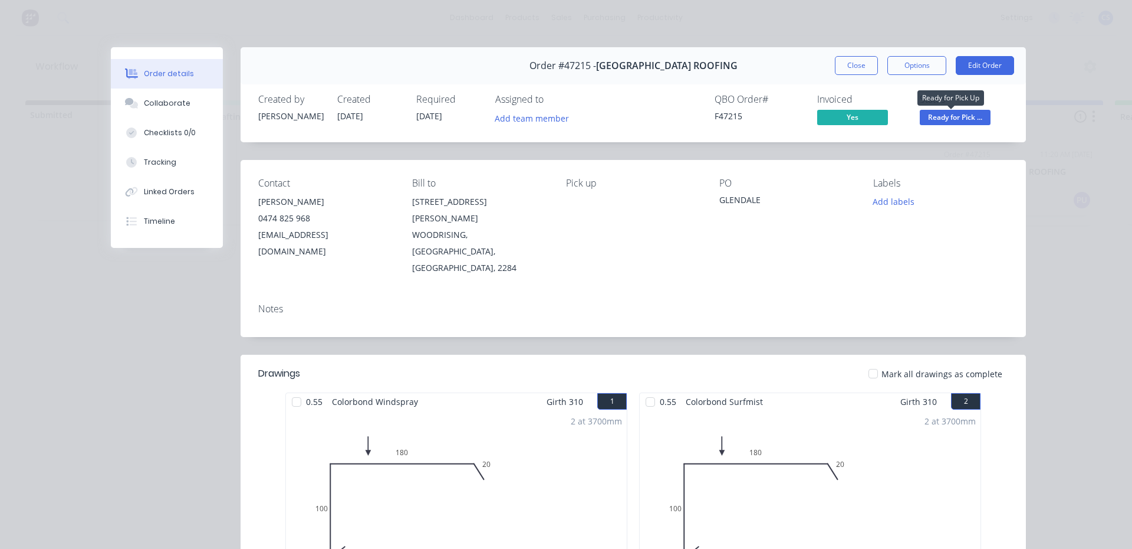
click at [948, 114] on span "Ready for Pick ..." at bounding box center [955, 117] width 71 height 15
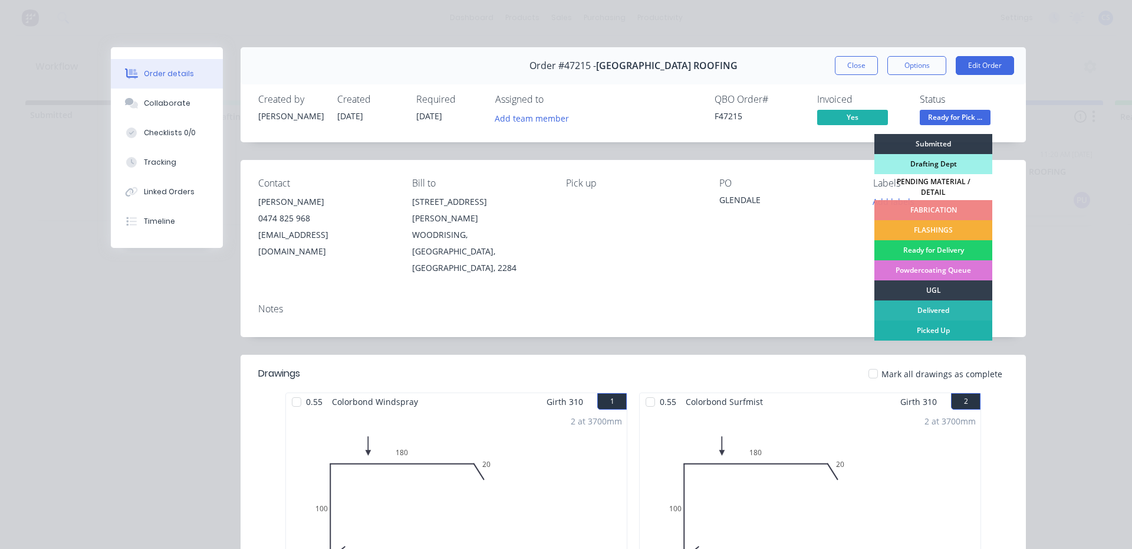
click at [924, 320] on div "Picked Up" at bounding box center [934, 330] width 118 height 20
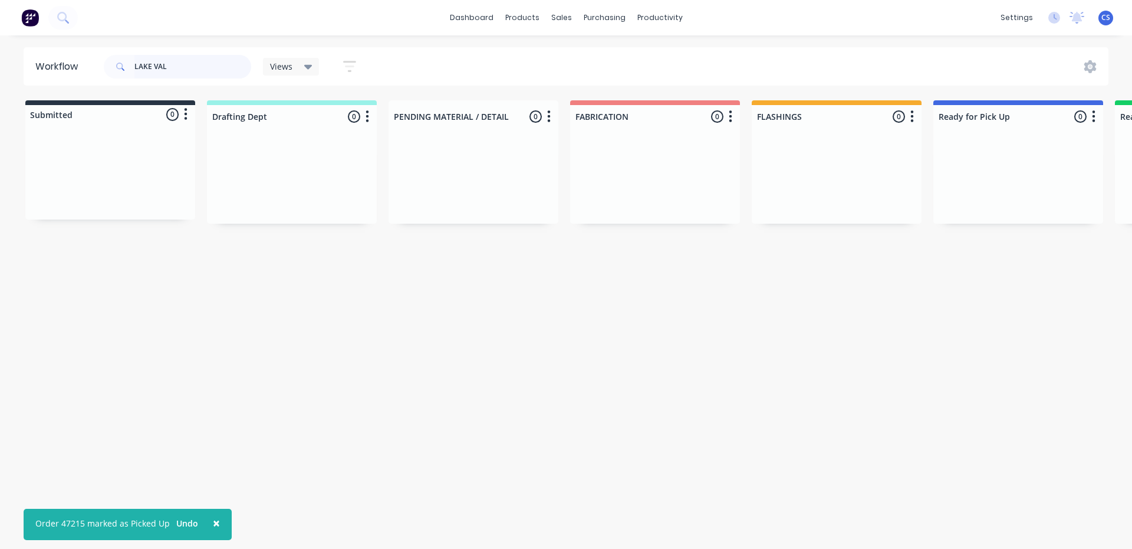
drag, startPoint x: 182, startPoint y: 67, endPoint x: 133, endPoint y: 64, distance: 49.6
click at [133, 64] on div "LAKE VAL" at bounding box center [177, 67] width 147 height 24
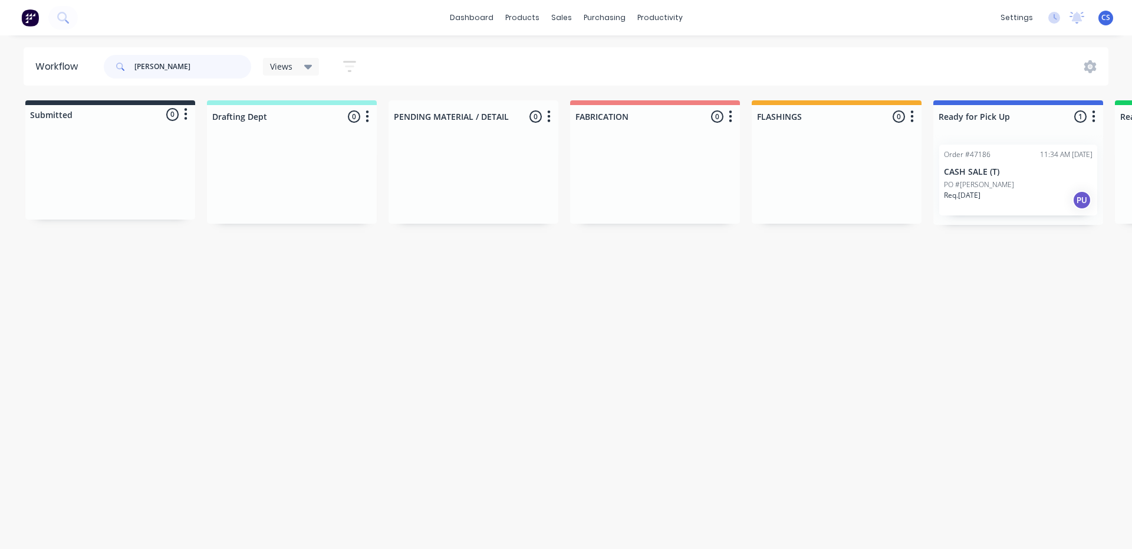
type input "[PERSON_NAME]"
click at [981, 198] on p "Req. [DATE]" at bounding box center [962, 195] width 37 height 11
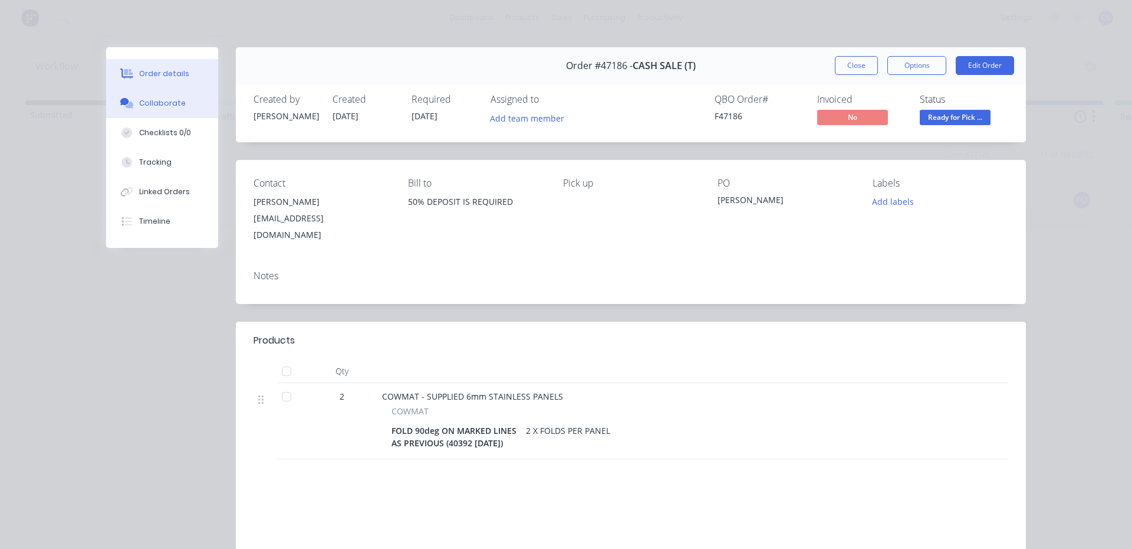
click at [172, 93] on button "Collaborate" at bounding box center [162, 102] width 112 height 29
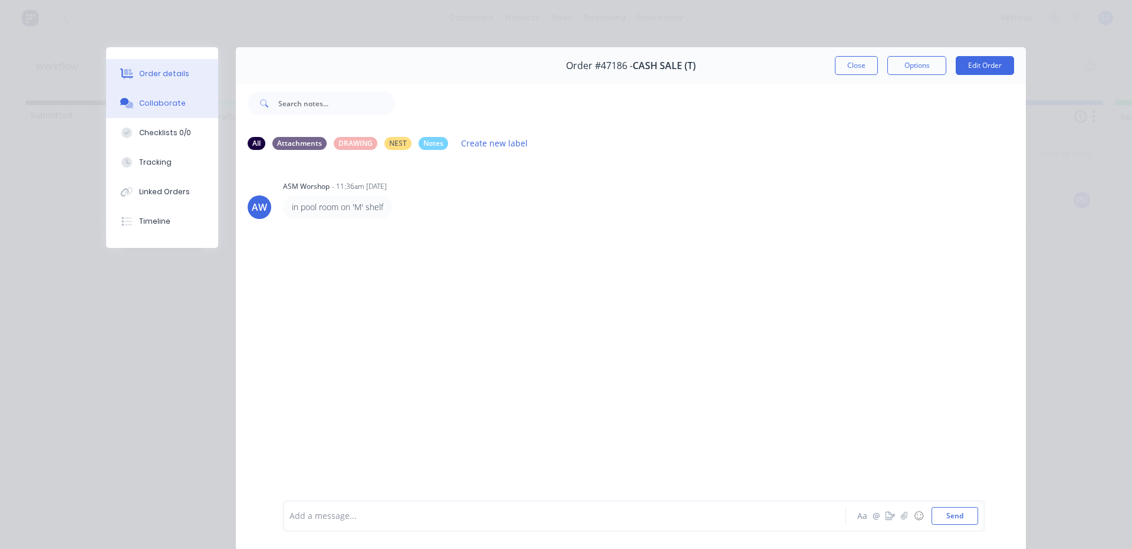
click at [166, 74] on div "Order details" at bounding box center [164, 73] width 50 height 11
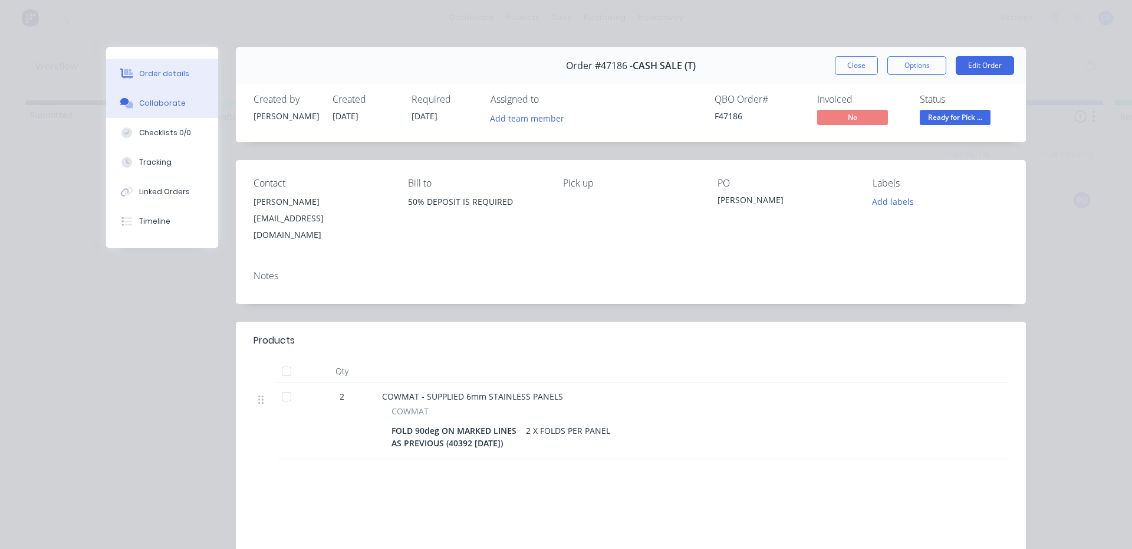
click at [185, 98] on button "Collaborate" at bounding box center [162, 102] width 112 height 29
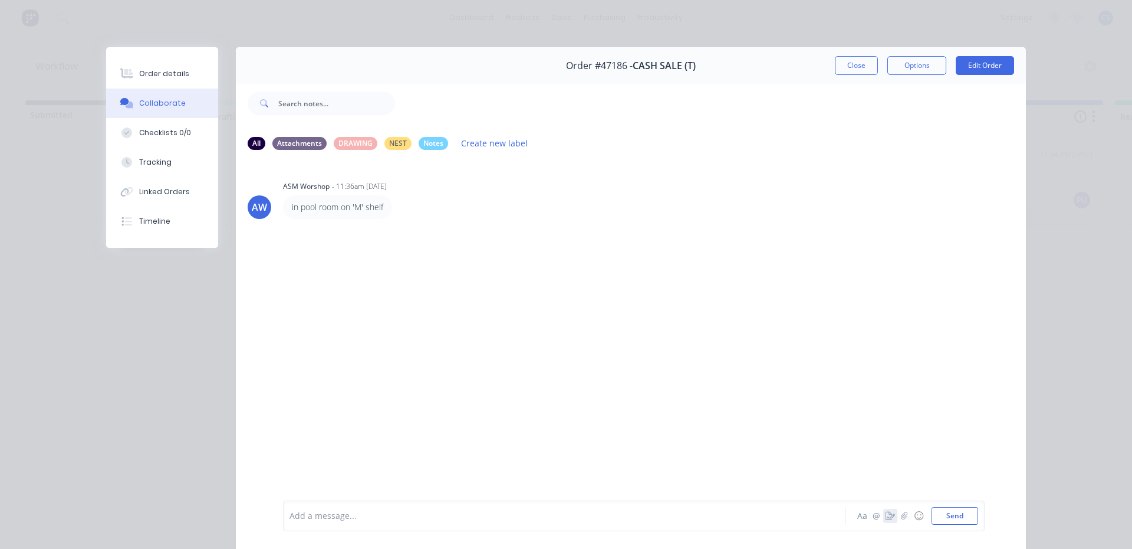
click at [884, 520] on button "button" at bounding box center [891, 515] width 14 height 14
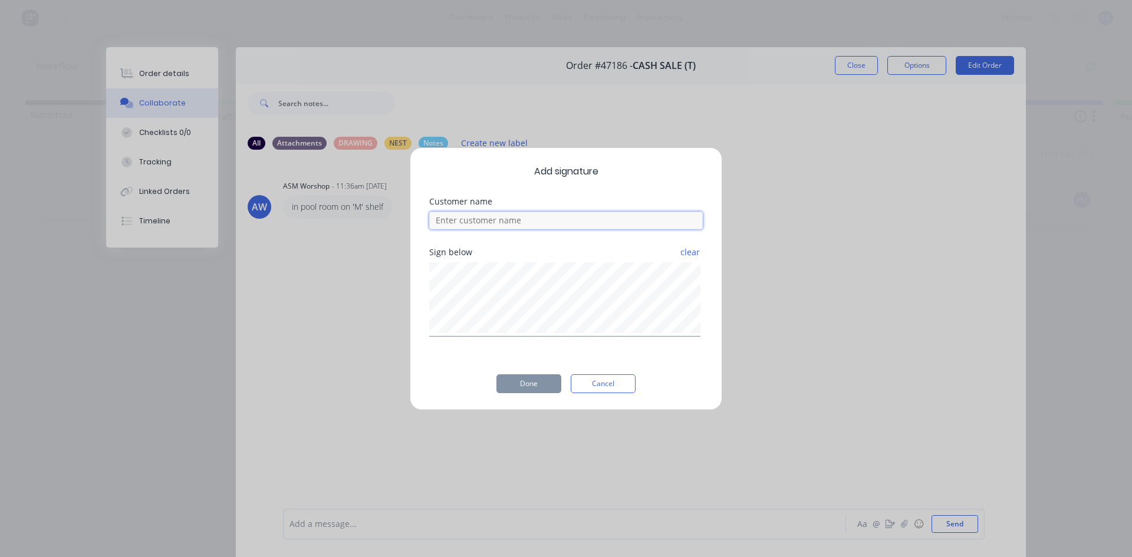
click at [478, 216] on input at bounding box center [566, 221] width 274 height 18
type input "A"
type input "[PERSON_NAME]"
click at [537, 382] on button "Done" at bounding box center [529, 384] width 65 height 19
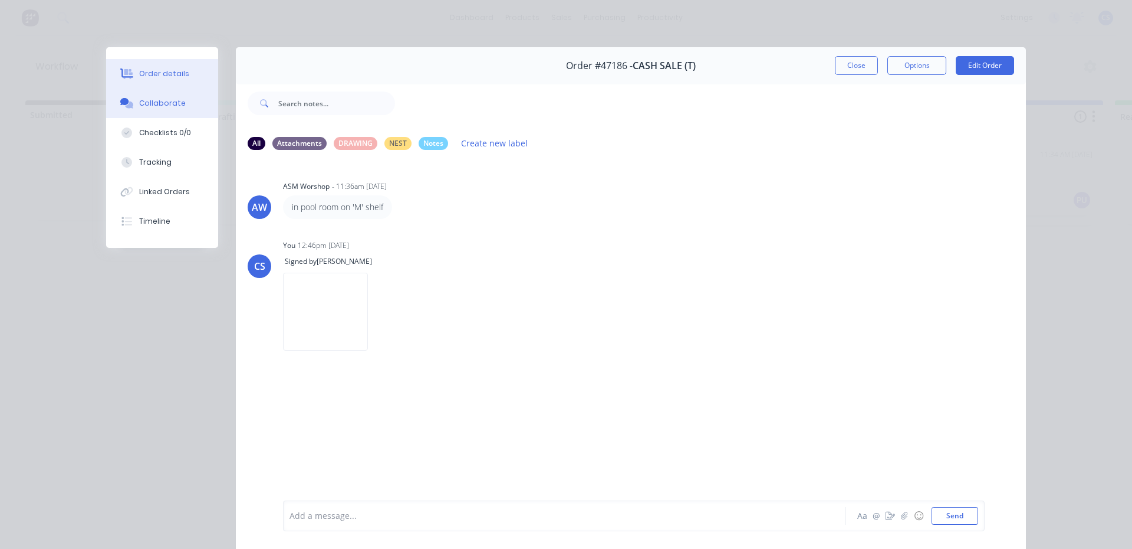
click at [179, 67] on button "Order details" at bounding box center [162, 73] width 112 height 29
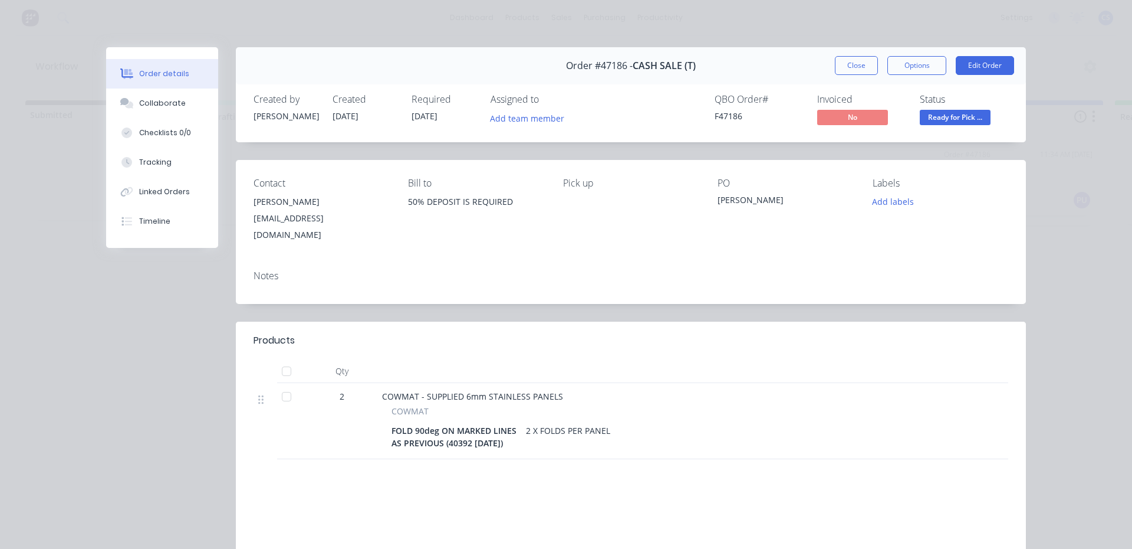
click at [958, 116] on span "Ready for Pick ..." at bounding box center [955, 117] width 71 height 15
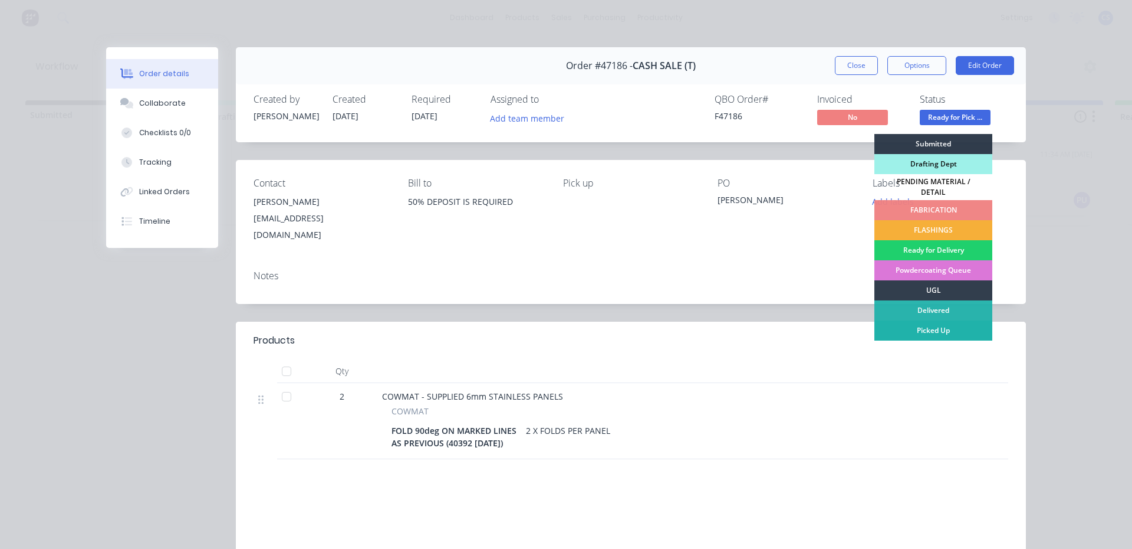
click at [947, 328] on div "Picked Up" at bounding box center [934, 330] width 118 height 20
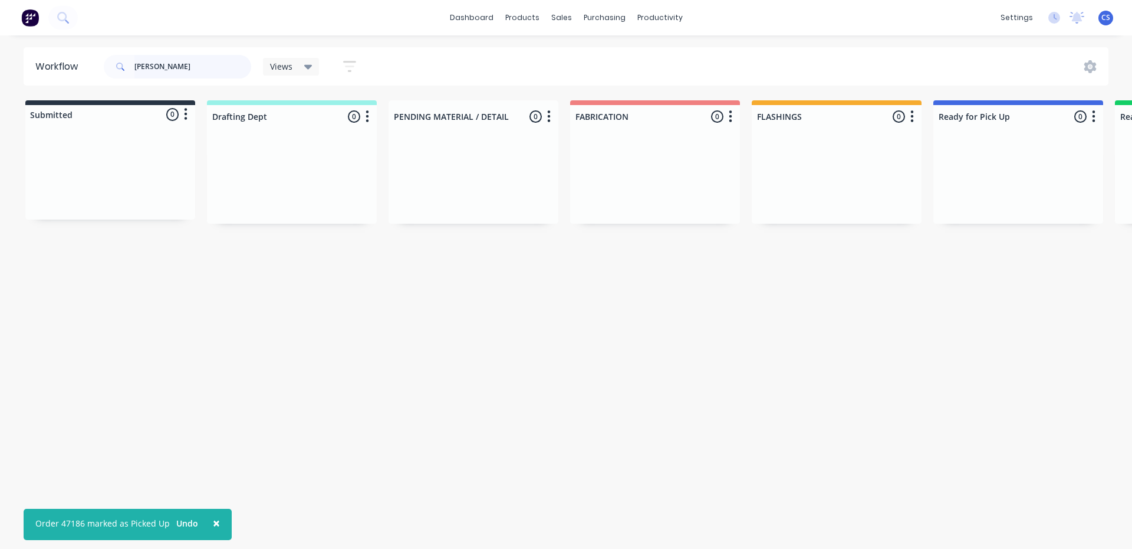
drag, startPoint x: 159, startPoint y: 70, endPoint x: 88, endPoint y: 74, distance: 70.3
click at [88, 74] on header "Workflow MARKO Views Save new view None (Default) edit Nilesh edit Production e…" at bounding box center [567, 66] width 1086 height 38
